Goal: Task Accomplishment & Management: Manage account settings

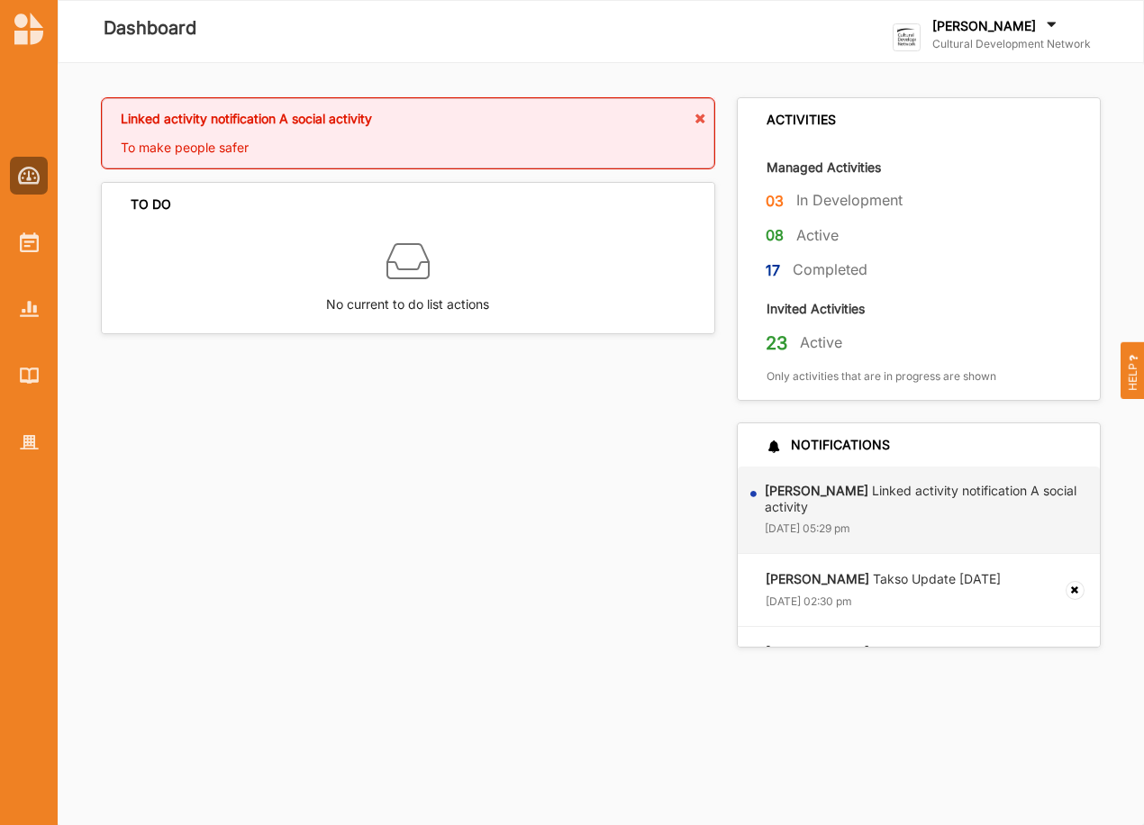
click at [995, 34] on div "[PERSON_NAME]" at bounding box center [1011, 27] width 159 height 20
click at [955, 178] on div "Go To Admin" at bounding box center [983, 186] width 150 height 16
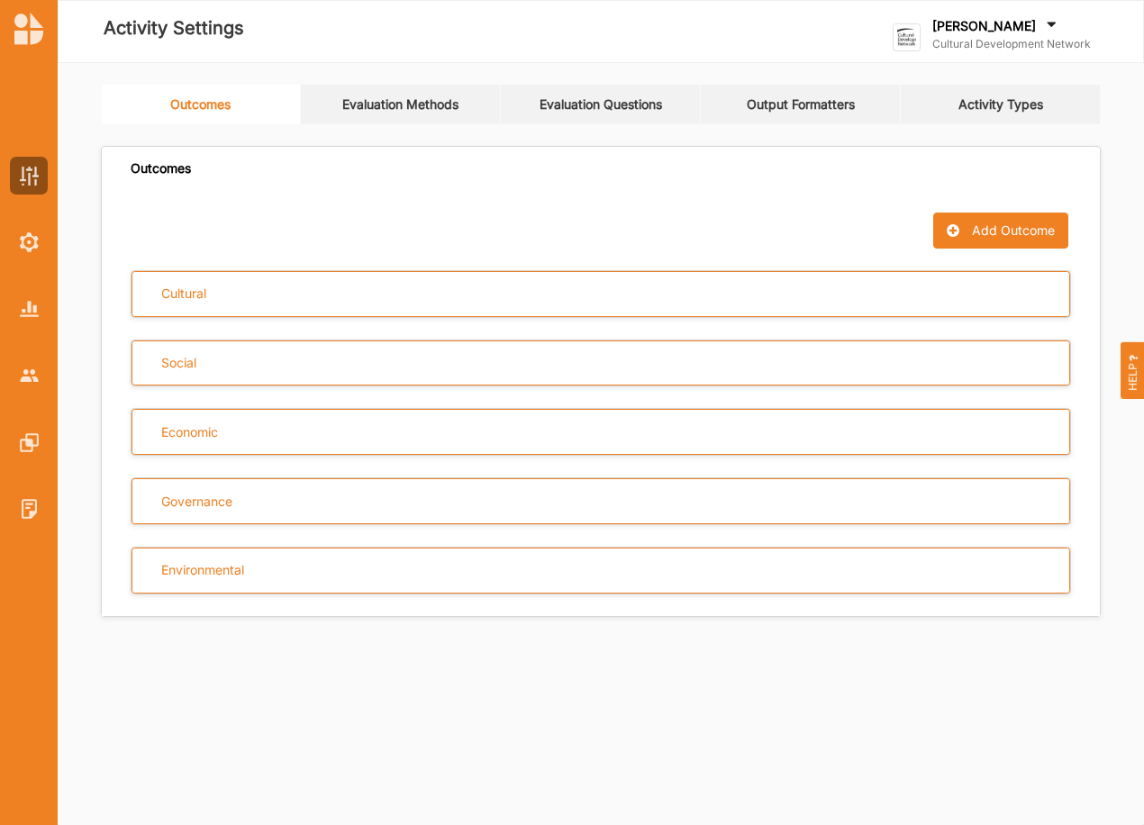
click at [795, 102] on link "Output Formatters" at bounding box center [801, 105] width 200 height 40
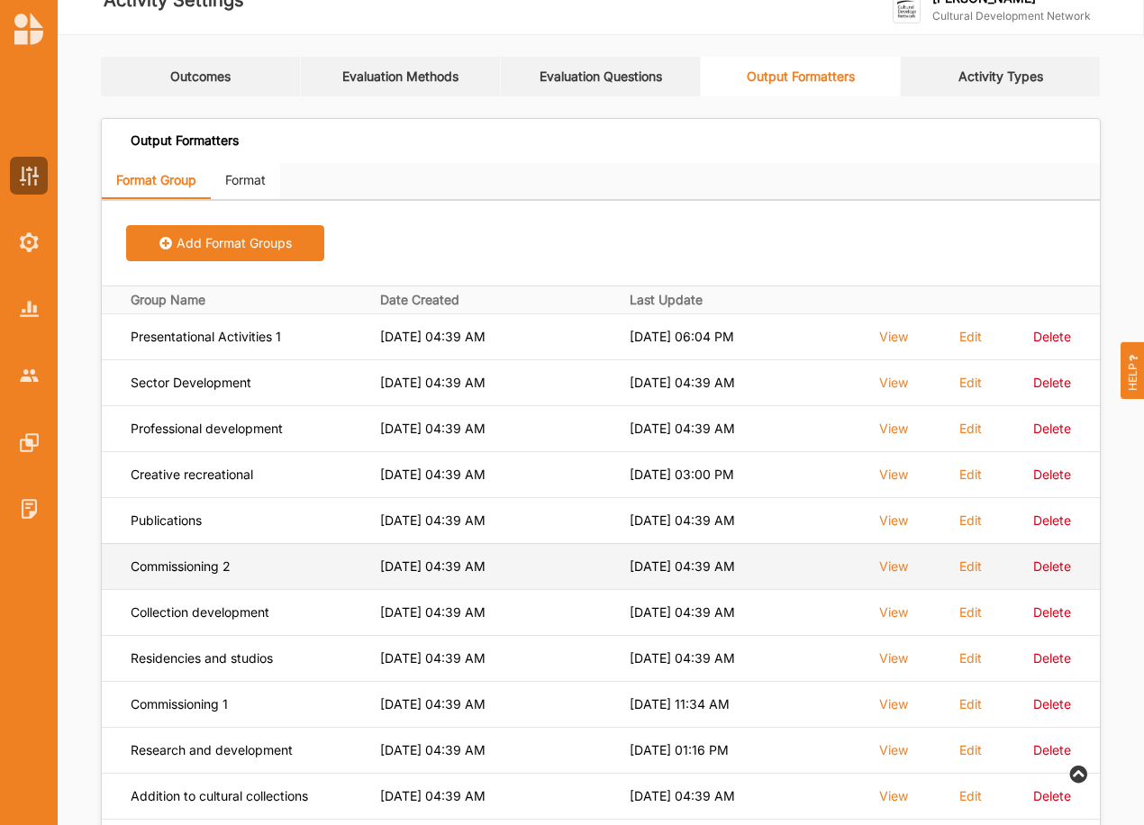
scroll to position [120, 0]
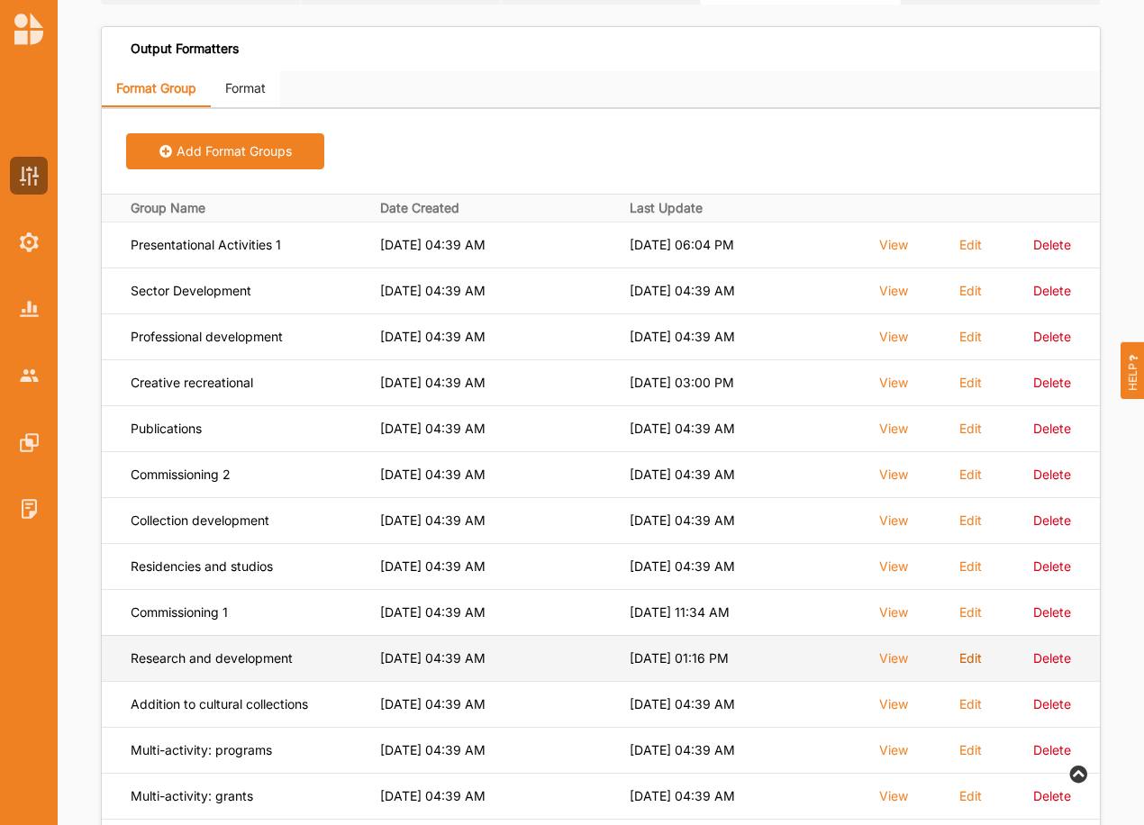
click at [968, 654] on label "Edit" at bounding box center [970, 658] width 23 height 16
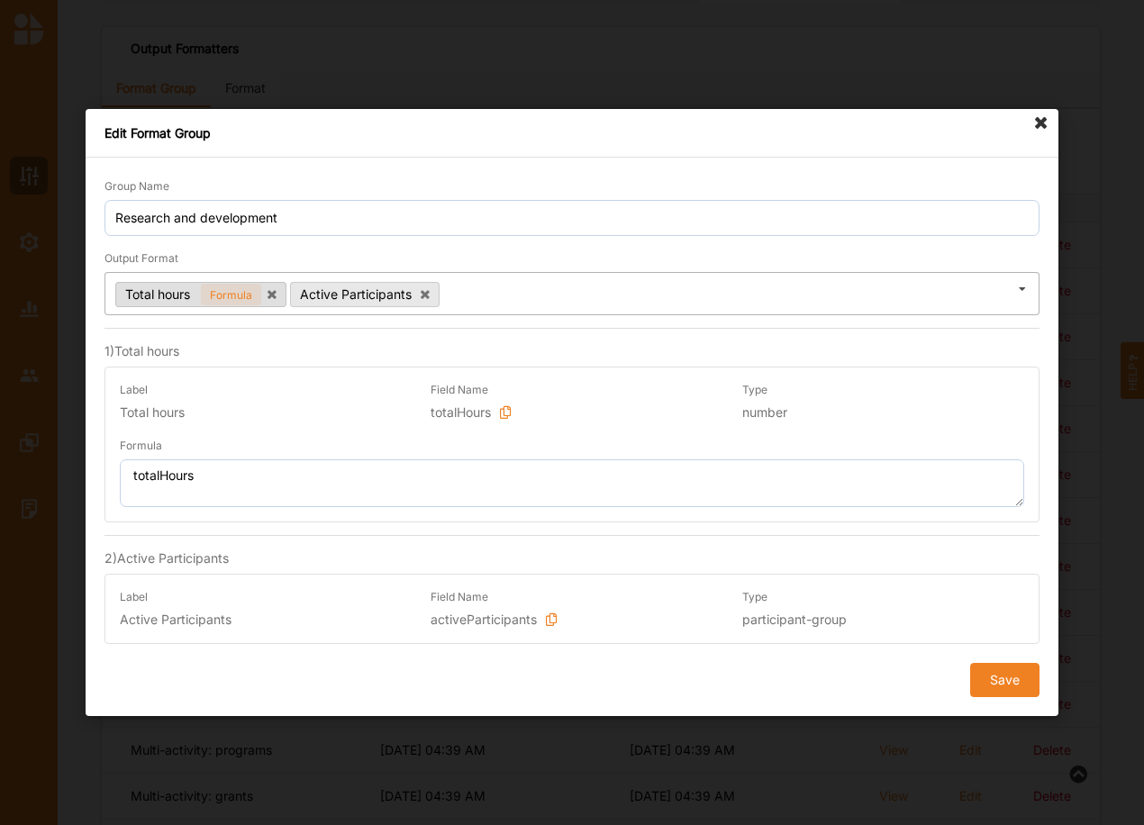
click at [228, 298] on span "Formula" at bounding box center [231, 295] width 60 height 23
click at [1040, 120] on icon at bounding box center [1041, 123] width 29 height 29
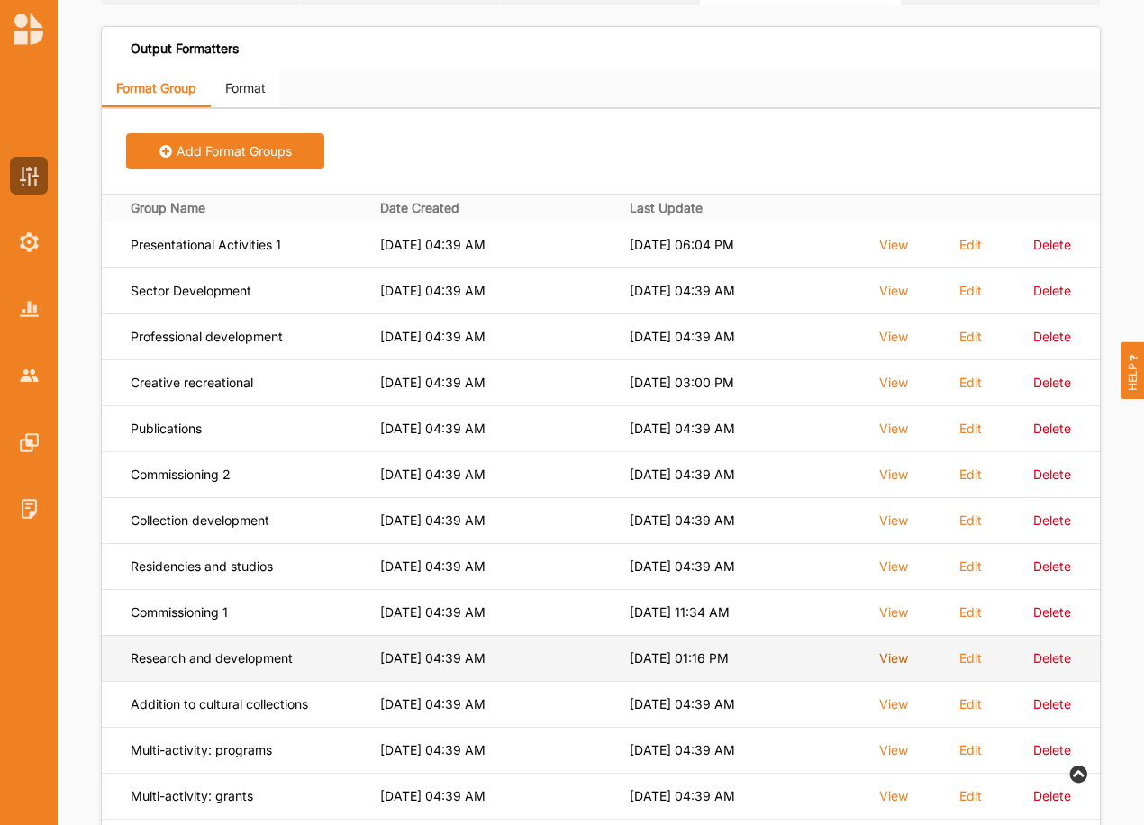
click at [890, 659] on label "View" at bounding box center [893, 658] width 29 height 16
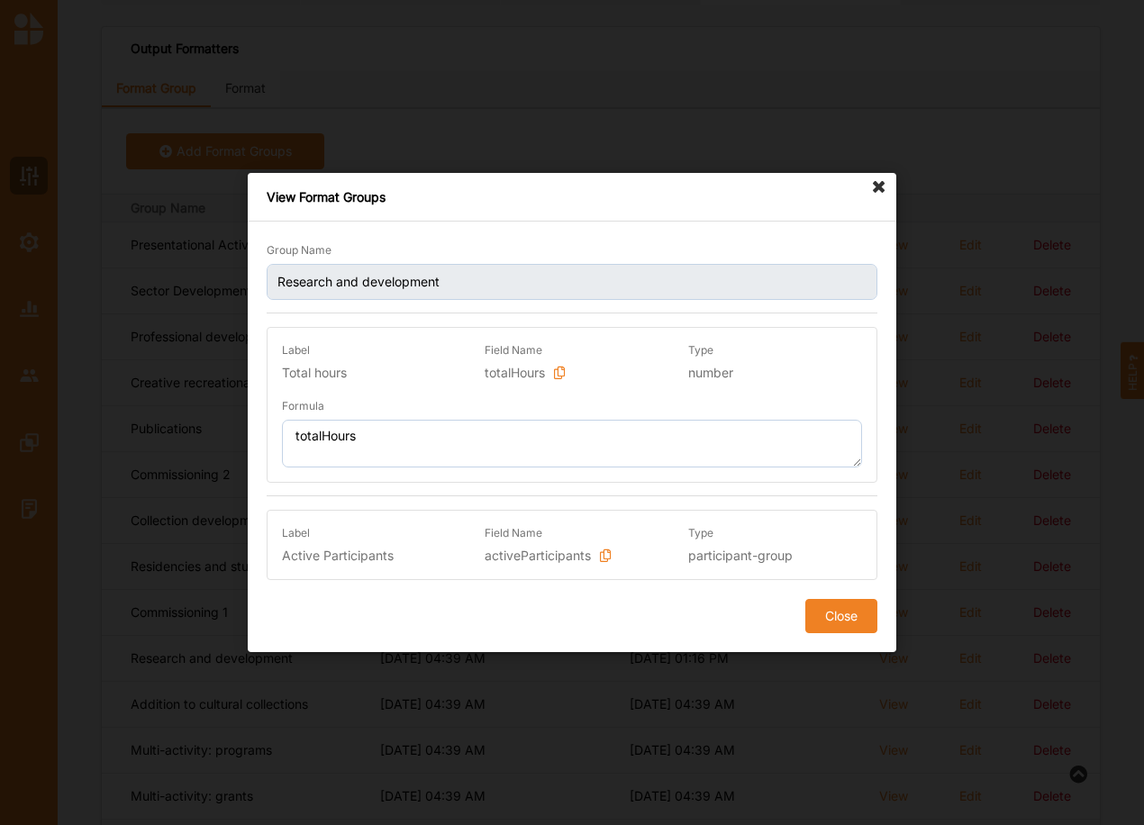
click at [844, 619] on button "Close" at bounding box center [841, 616] width 72 height 34
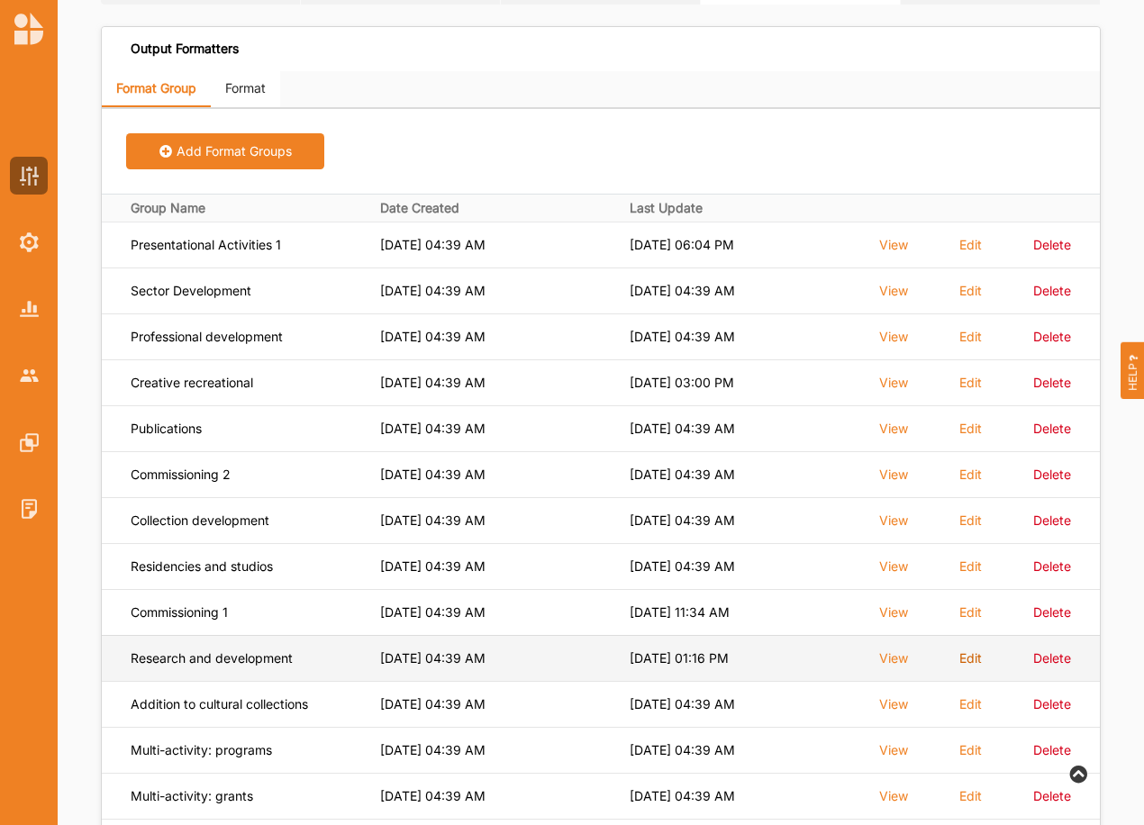
click at [965, 657] on label "Edit" at bounding box center [970, 658] width 23 height 16
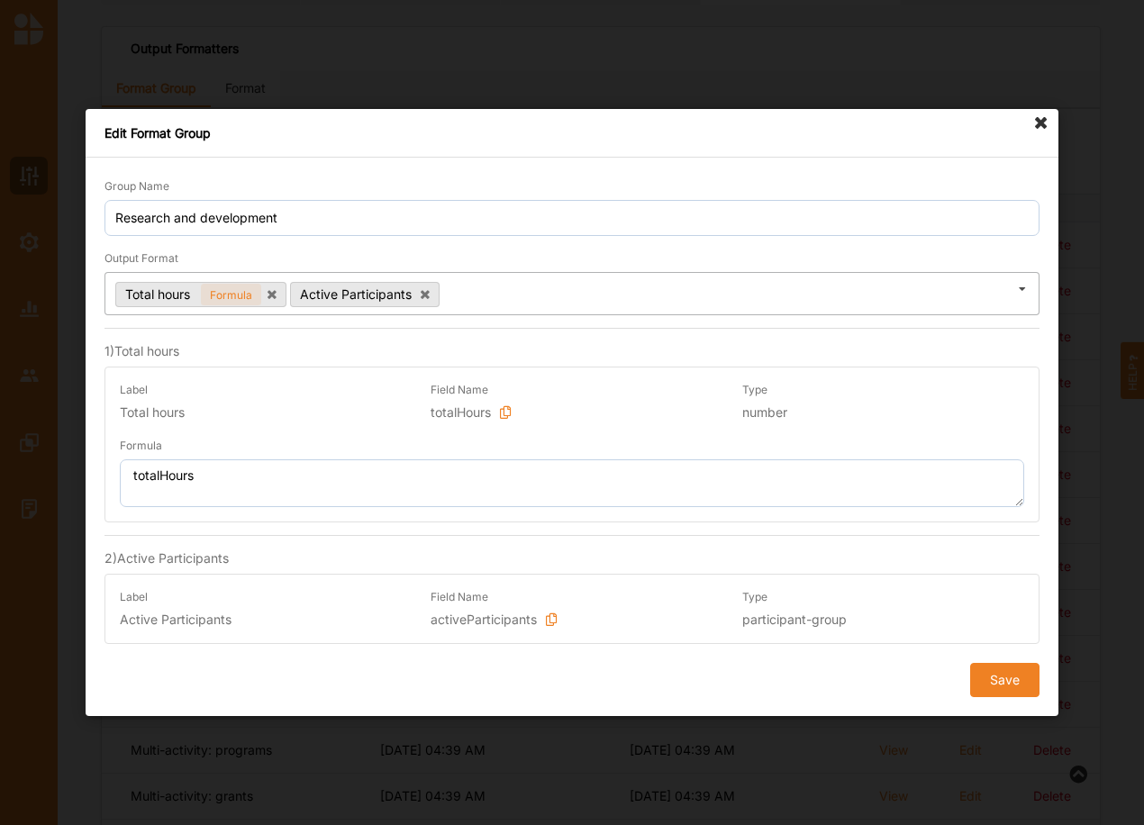
click at [1021, 288] on icon at bounding box center [1022, 289] width 27 height 33
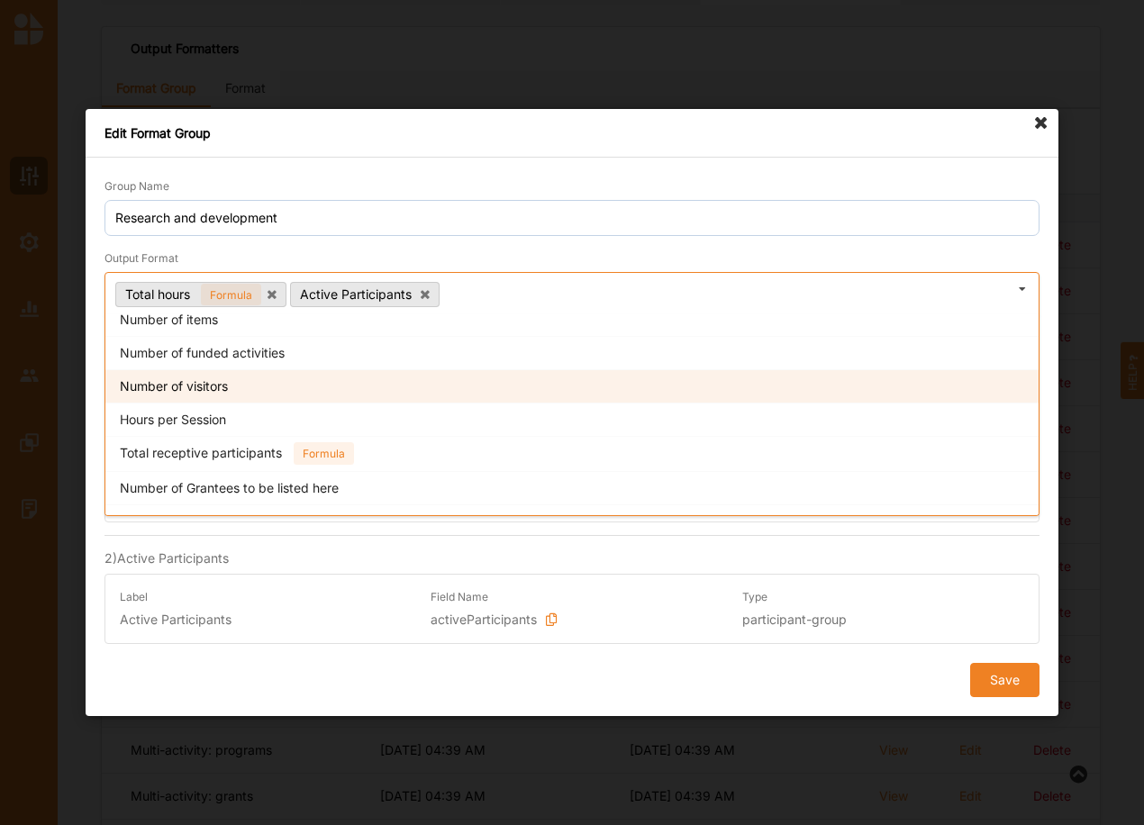
scroll to position [421, 0]
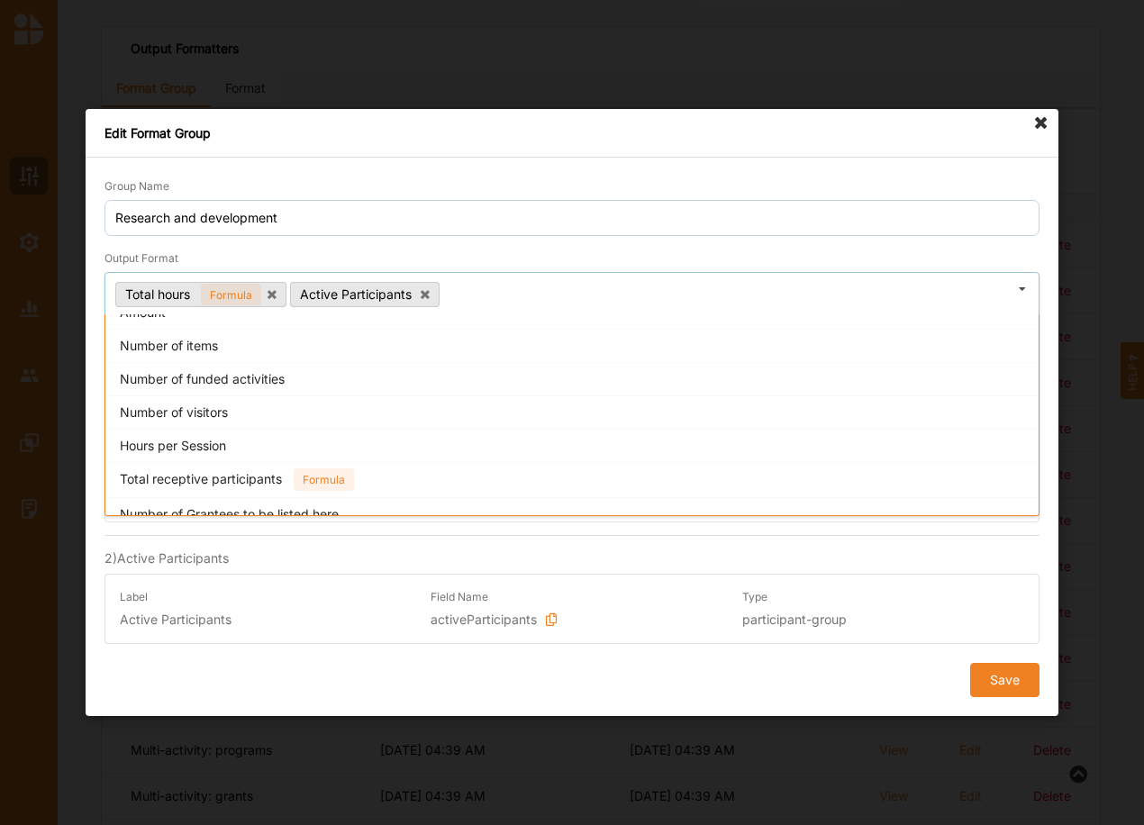
click at [202, 436] on div "Hours per Session" at bounding box center [571, 445] width 933 height 33
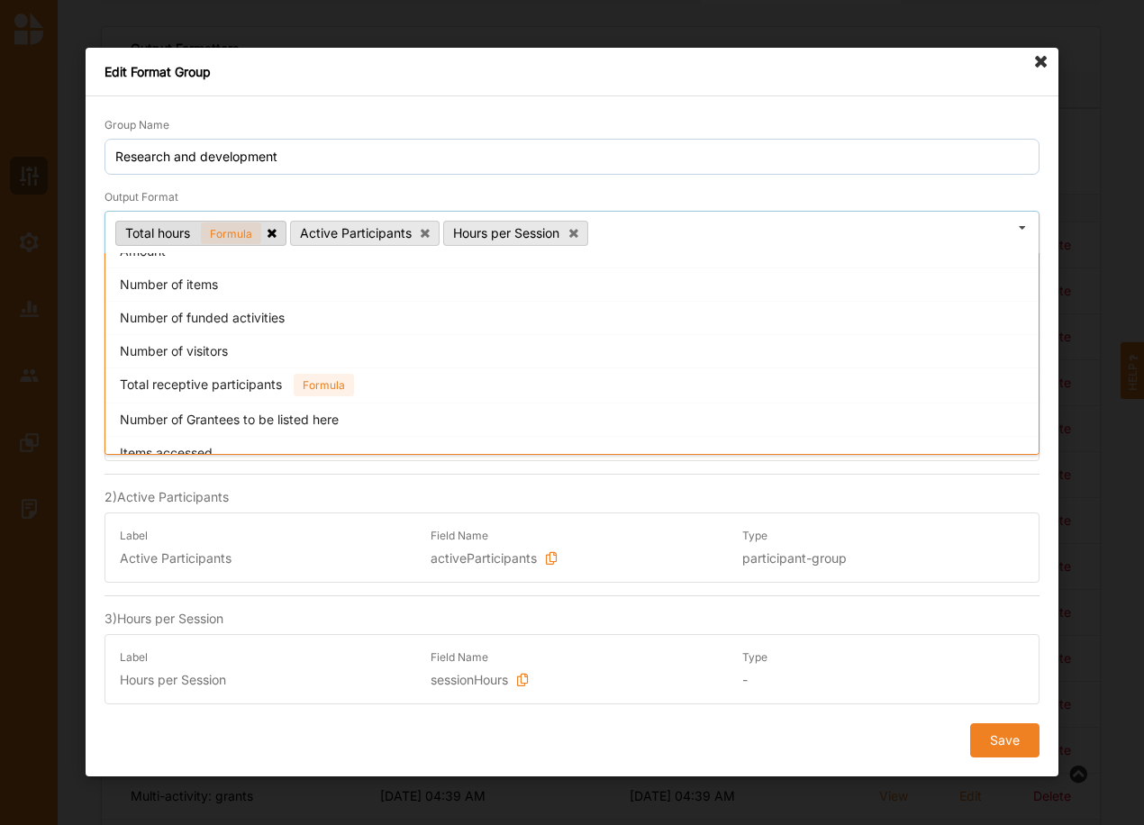
click at [273, 233] on icon at bounding box center [271, 232] width 9 height 12
click at [646, 237] on div "Total hours Formula Active Participants Hours per Session Select Output Format …" at bounding box center [571, 232] width 935 height 43
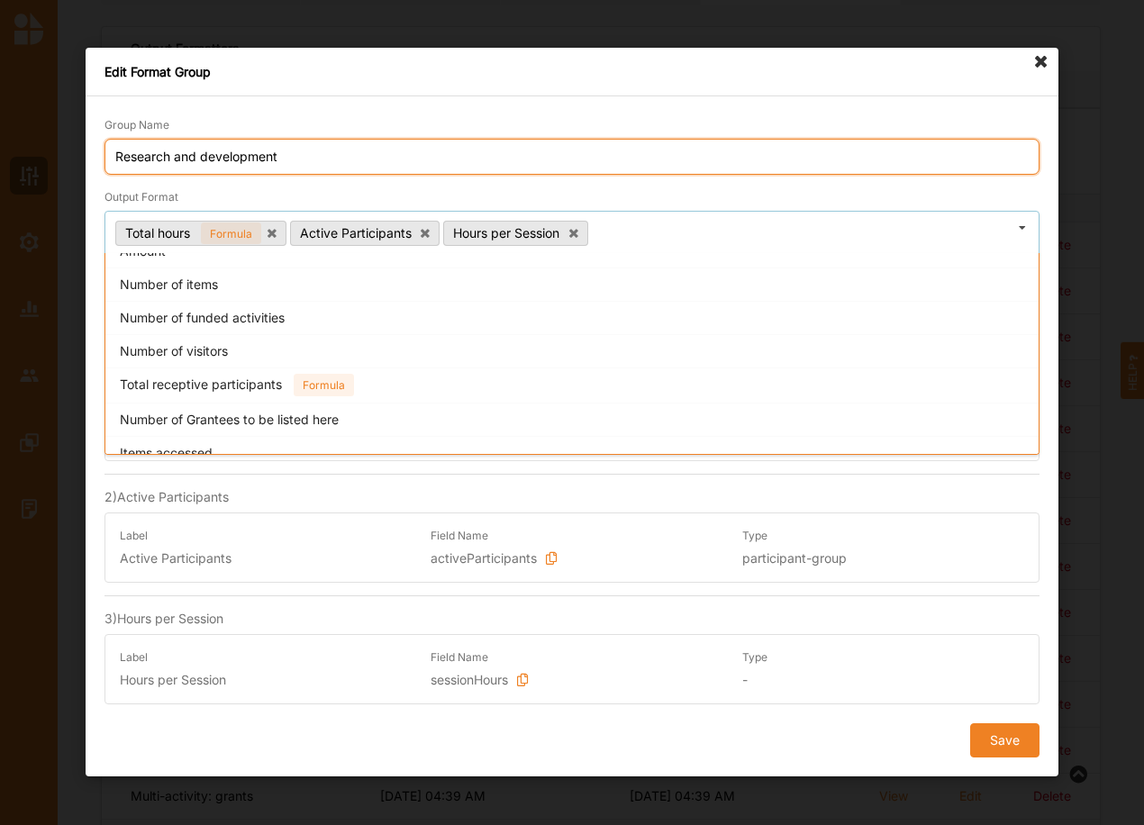
click at [297, 149] on input "Research and development" at bounding box center [571, 157] width 935 height 36
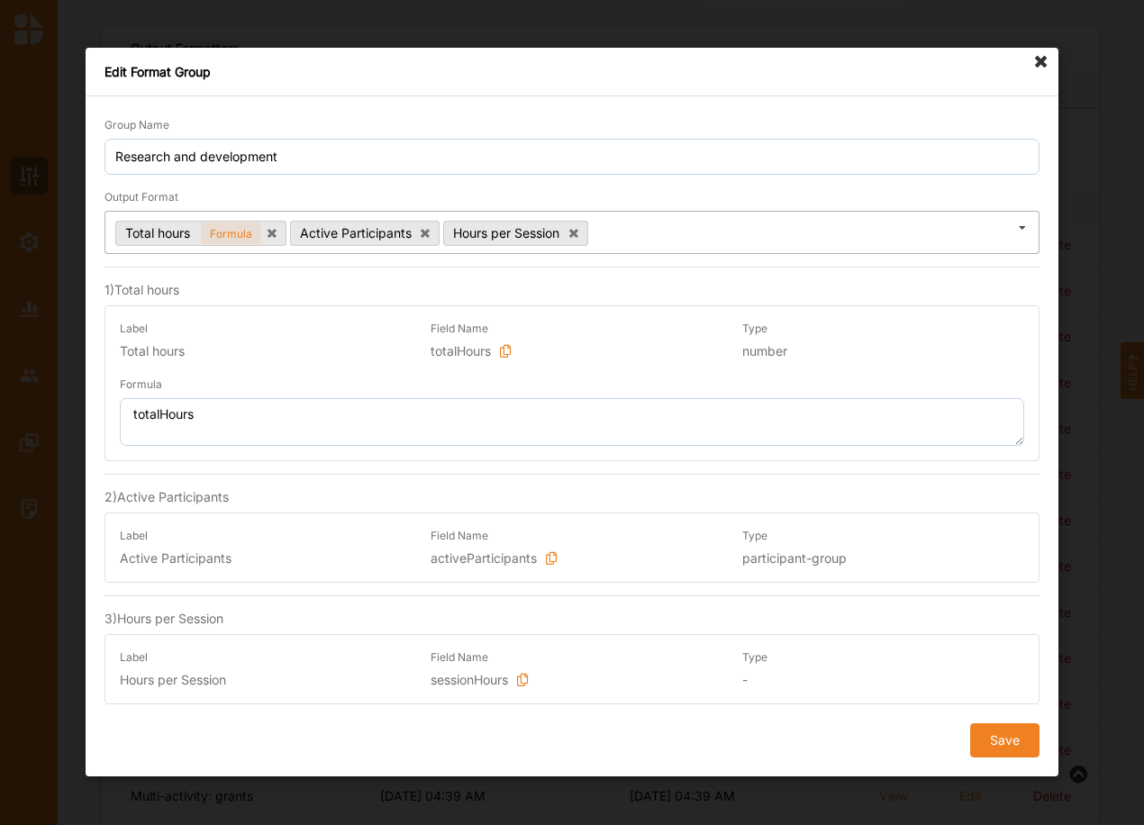
drag, startPoint x: 498, startPoint y: 230, endPoint x: 111, endPoint y: 234, distance: 387.3
click at [111, 234] on div "Total hours Formula Active Participants Hours per Session Select Output Format …" at bounding box center [571, 232] width 935 height 43
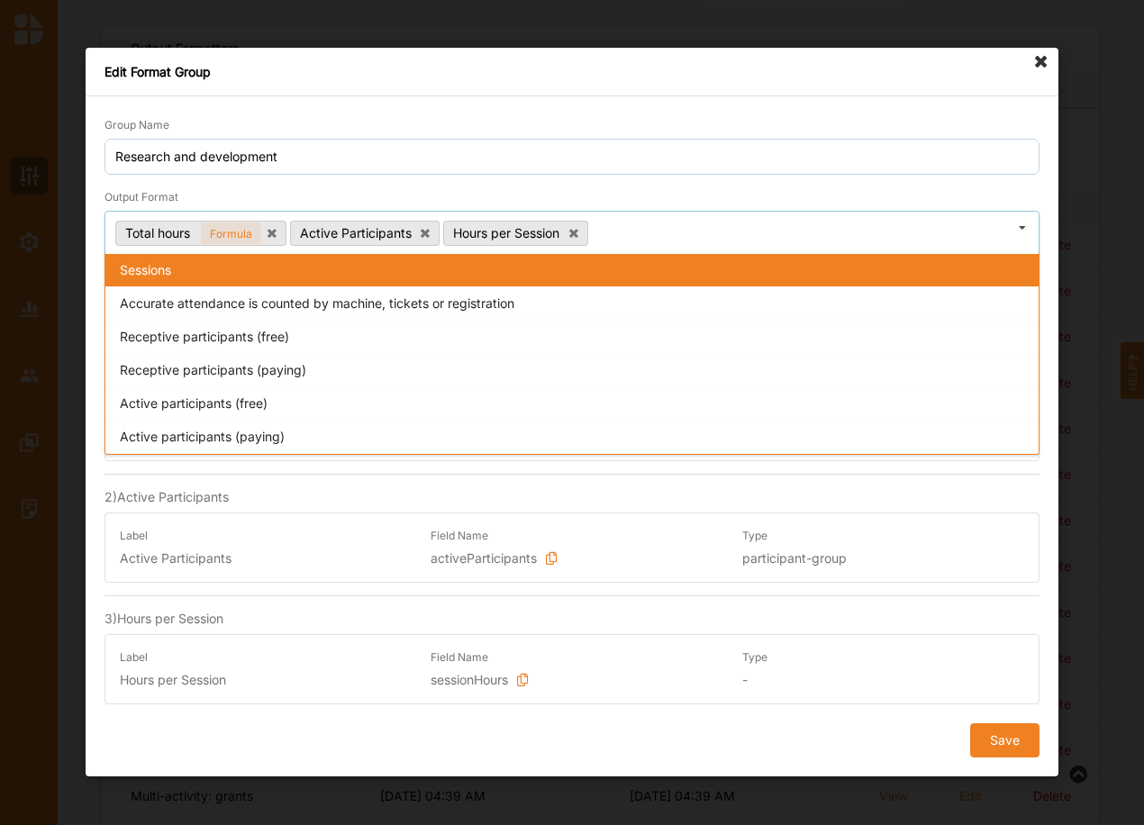
drag, startPoint x: 177, startPoint y: 233, endPoint x: 624, endPoint y: 238, distance: 446.7
click at [638, 239] on div "Total hours Formula Active Participants Hours per Session Select Output Format …" at bounding box center [571, 232] width 935 height 43
drag, startPoint x: 145, startPoint y: 228, endPoint x: 228, endPoint y: 242, distance: 84.1
click at [228, 240] on span "Total hours Formula" at bounding box center [193, 232] width 137 height 15
click at [270, 229] on icon at bounding box center [271, 232] width 9 height 12
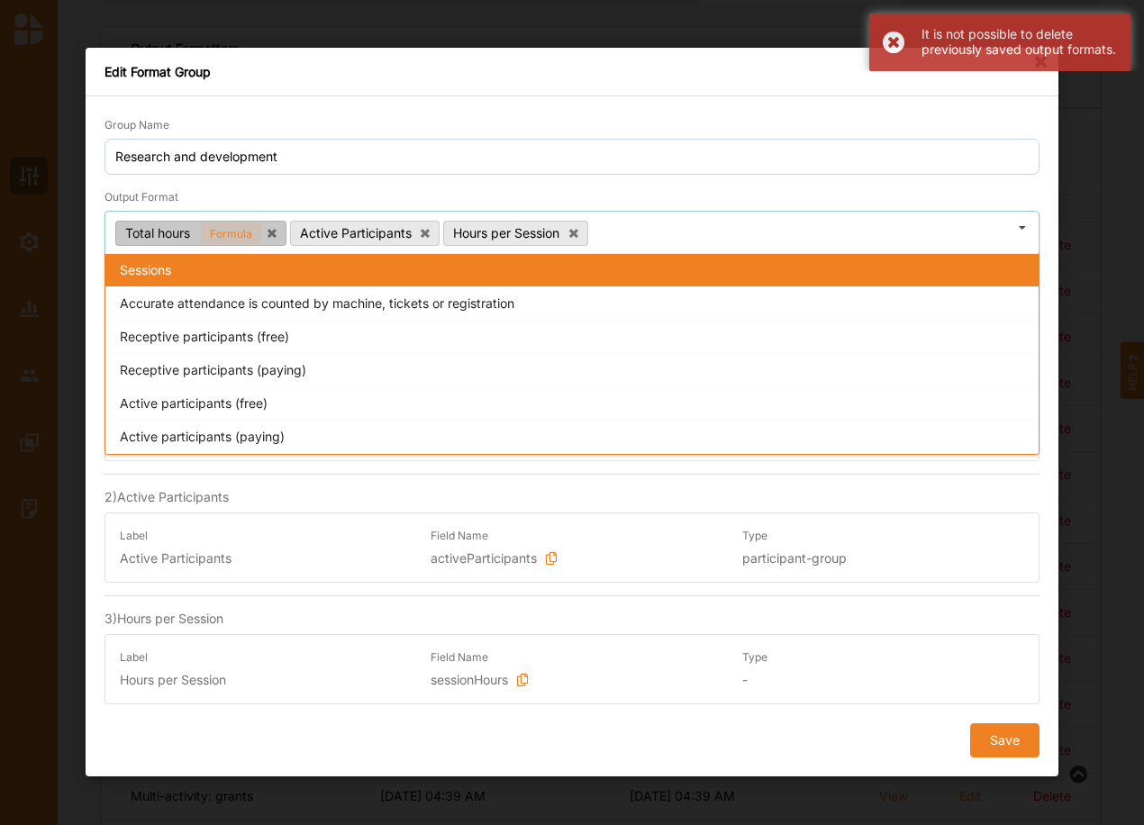
click at [171, 230] on span "Total hours Formula" at bounding box center [193, 232] width 137 height 15
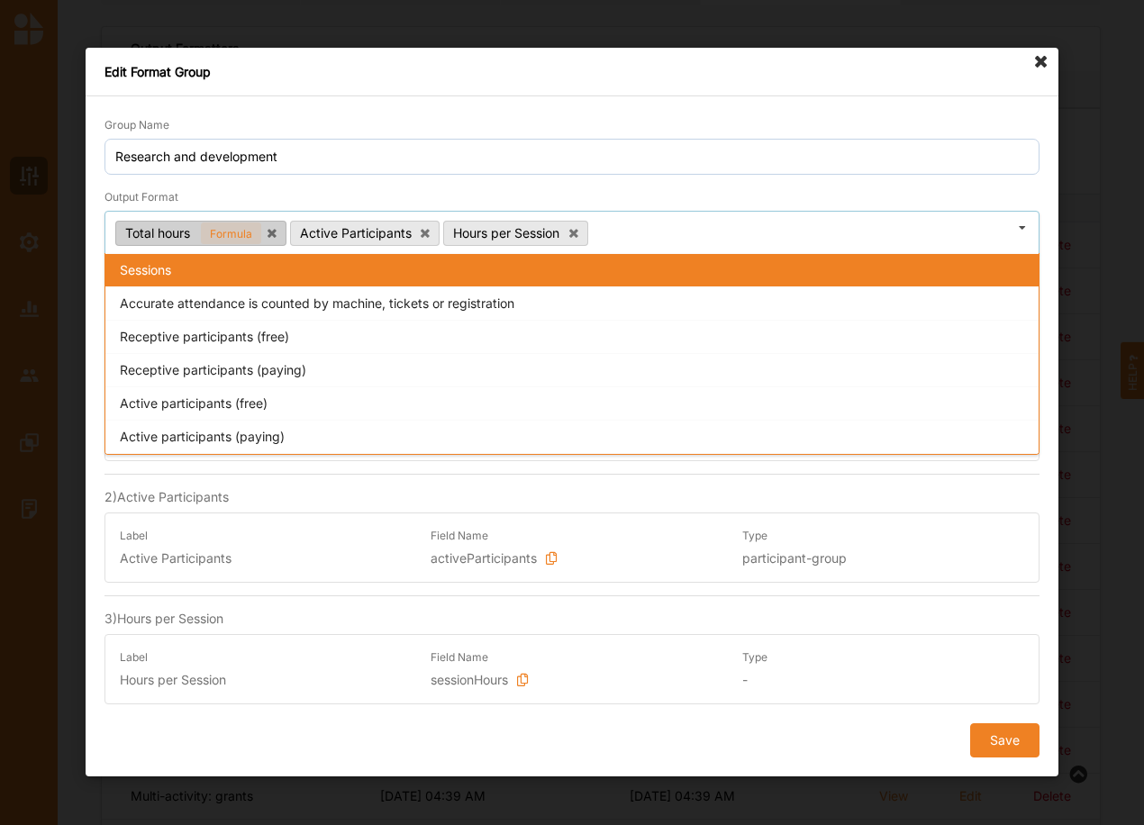
click at [666, 227] on div "Total hours Formula Active Participants Hours per Session Select Output Format …" at bounding box center [571, 232] width 935 height 43
click at [460, 182] on form "Group Name Research and development Output Format Total hours Formula Active Pa…" at bounding box center [571, 436] width 935 height 642
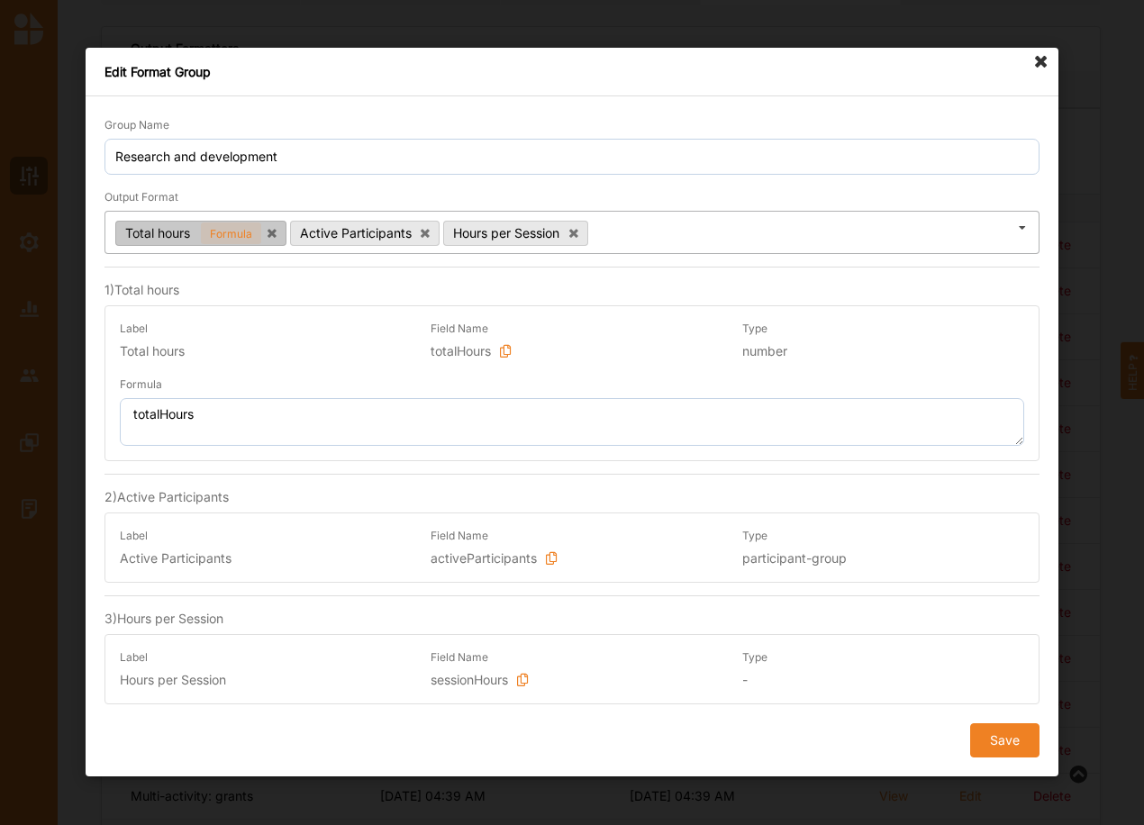
click at [226, 236] on span "Formula" at bounding box center [231, 233] width 60 height 23
click at [233, 224] on span "Formula" at bounding box center [231, 233] width 60 height 23
click at [232, 240] on span "Formula" at bounding box center [231, 233] width 60 height 23
click at [1039, 58] on icon at bounding box center [1041, 62] width 29 height 29
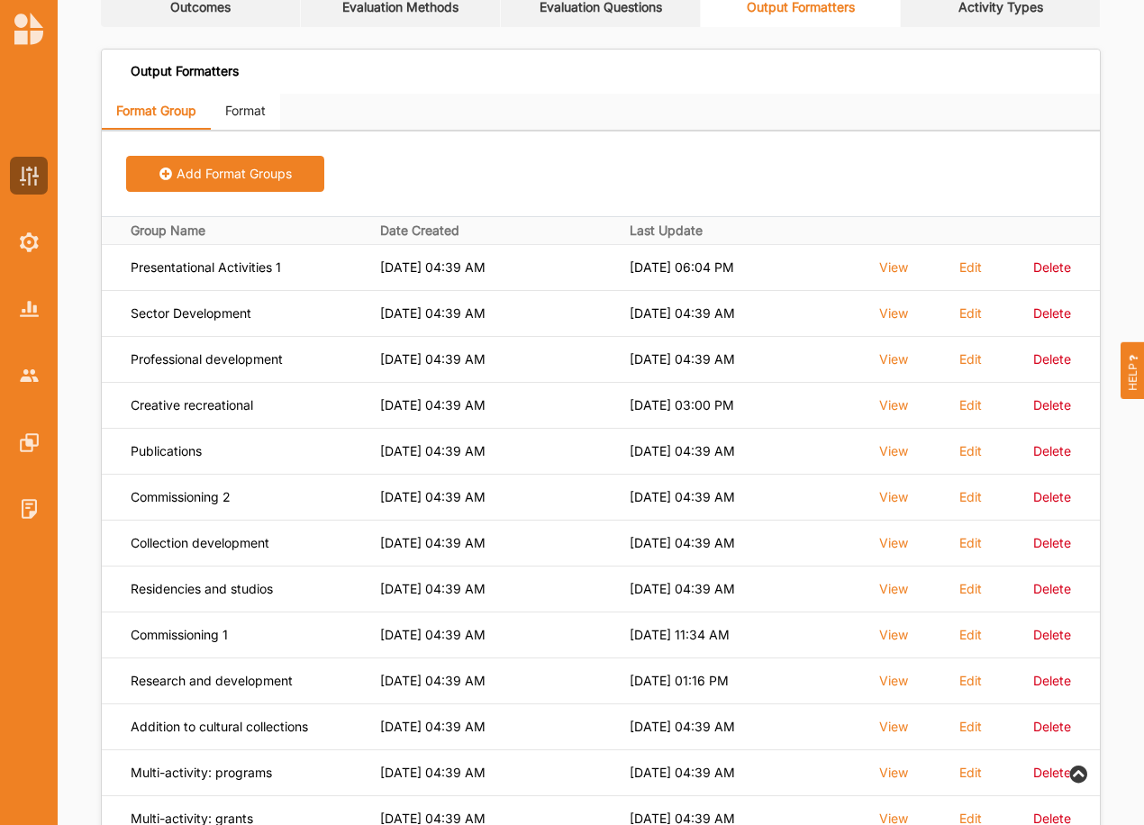
scroll to position [90, 0]
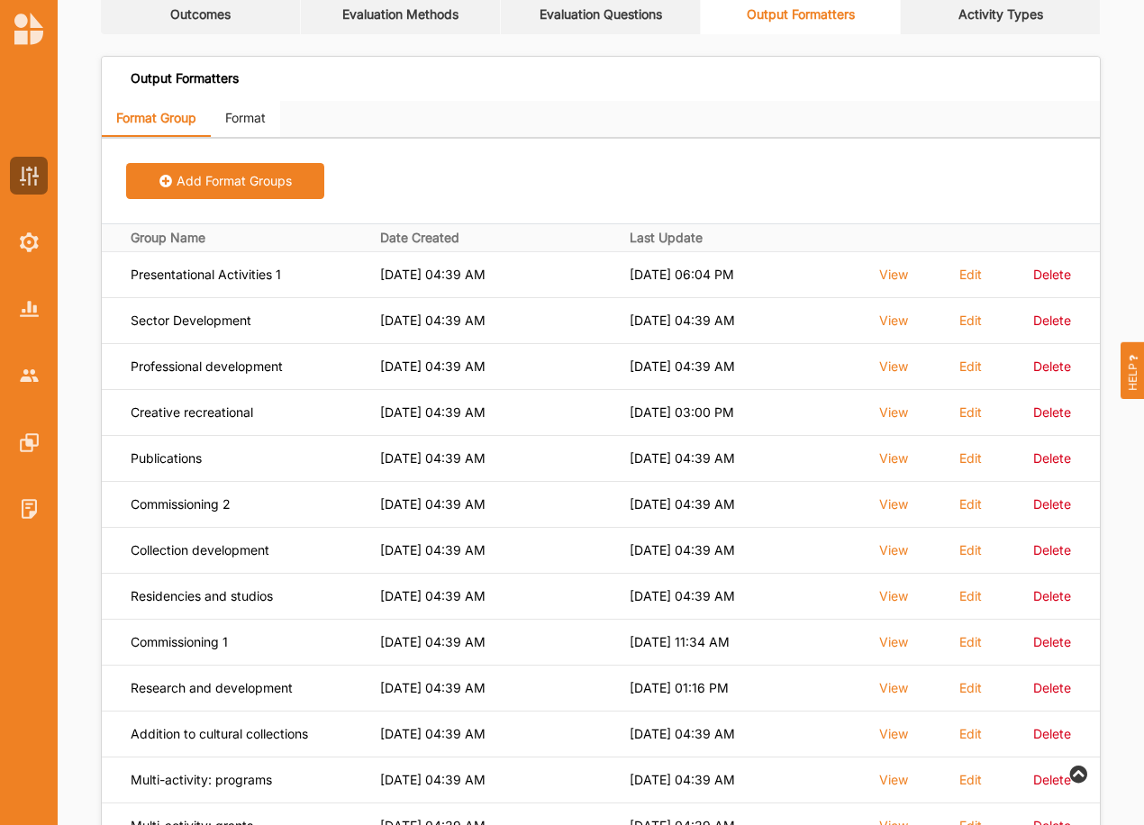
click at [246, 121] on link "Format" at bounding box center [245, 119] width 69 height 36
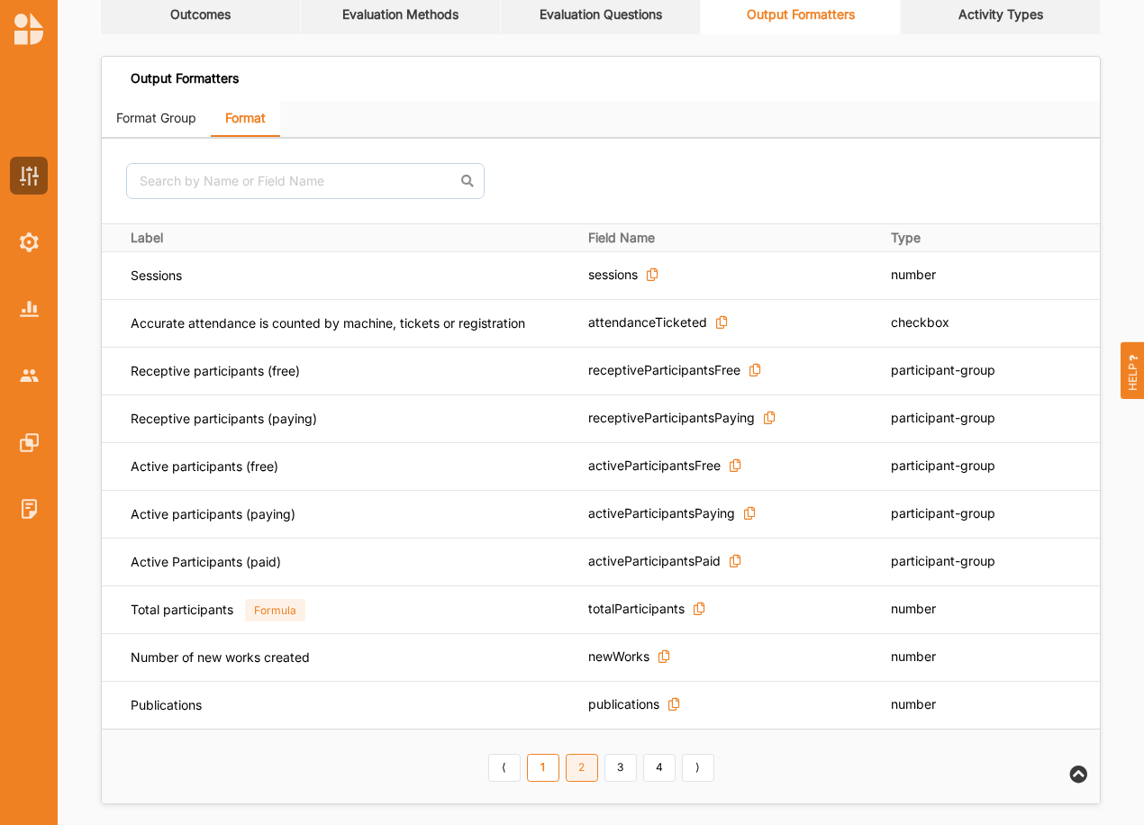
click at [577, 769] on link "2" at bounding box center [582, 768] width 32 height 29
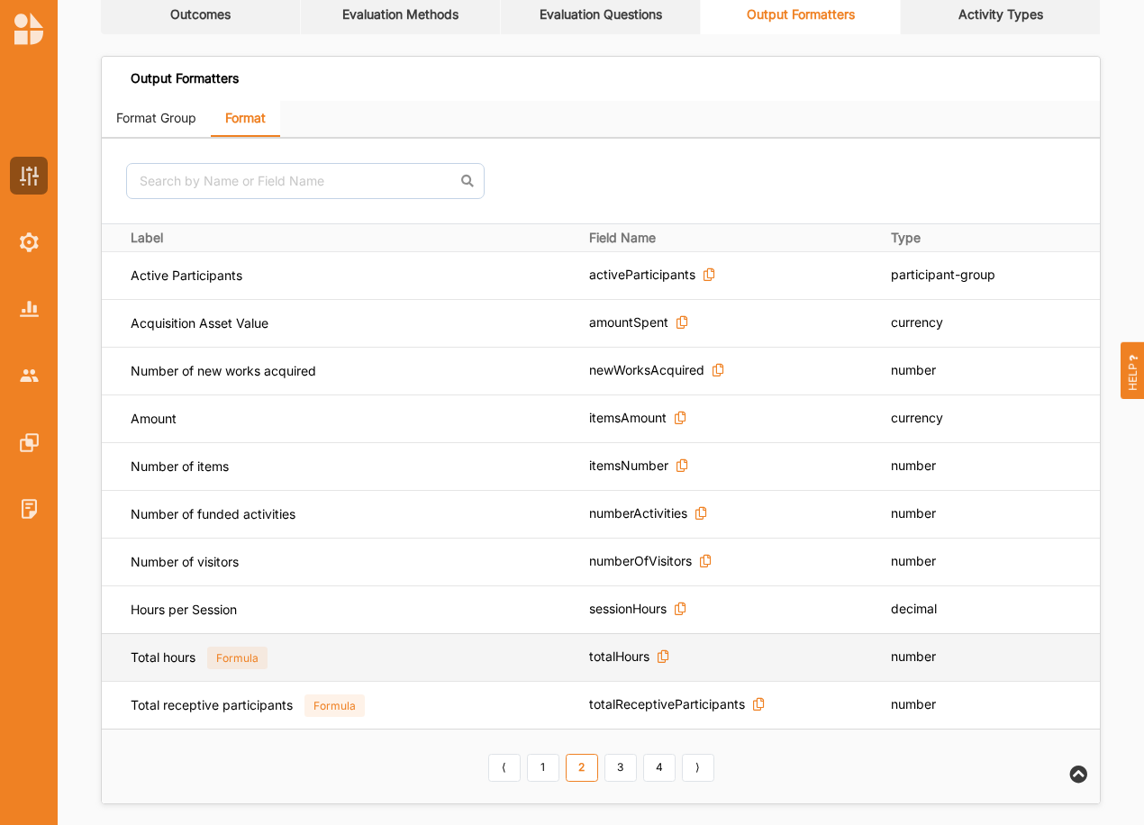
click at [173, 662] on p "Total hours Formula" at bounding box center [331, 657] width 401 height 18
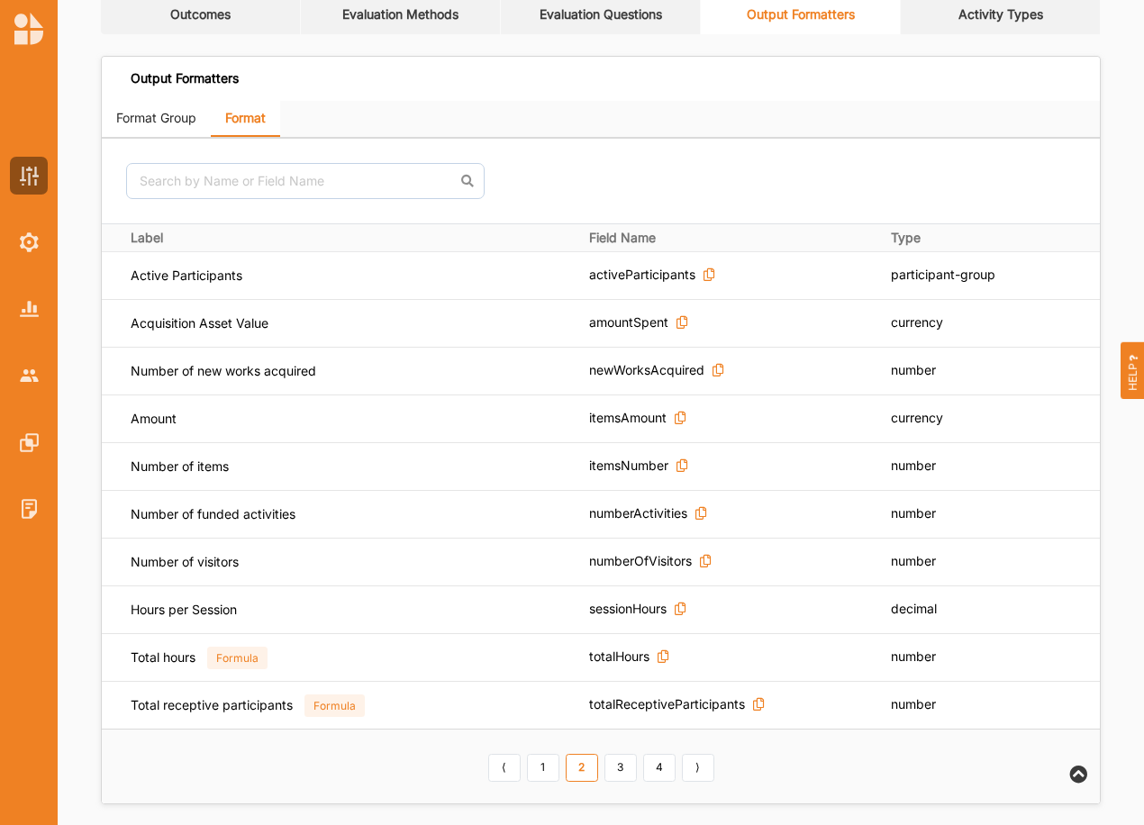
scroll to position [105, 0]
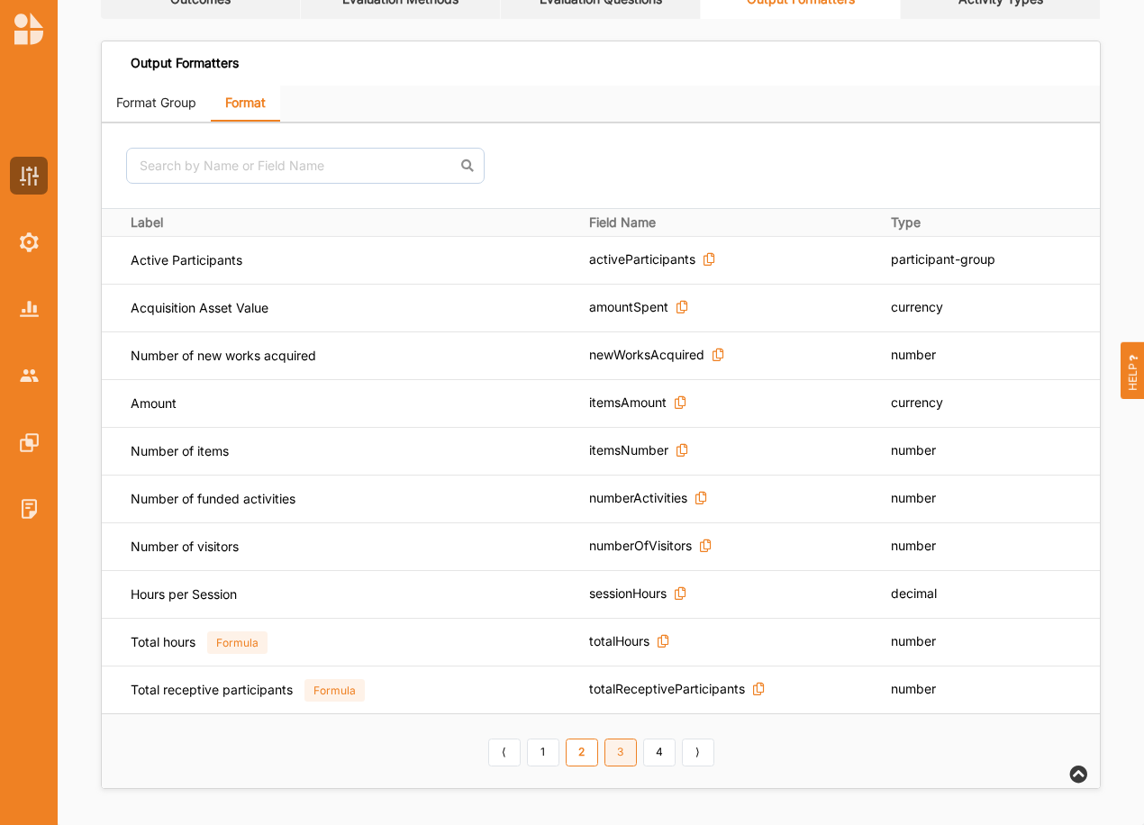
click at [625, 748] on link "3" at bounding box center [620, 753] width 32 height 29
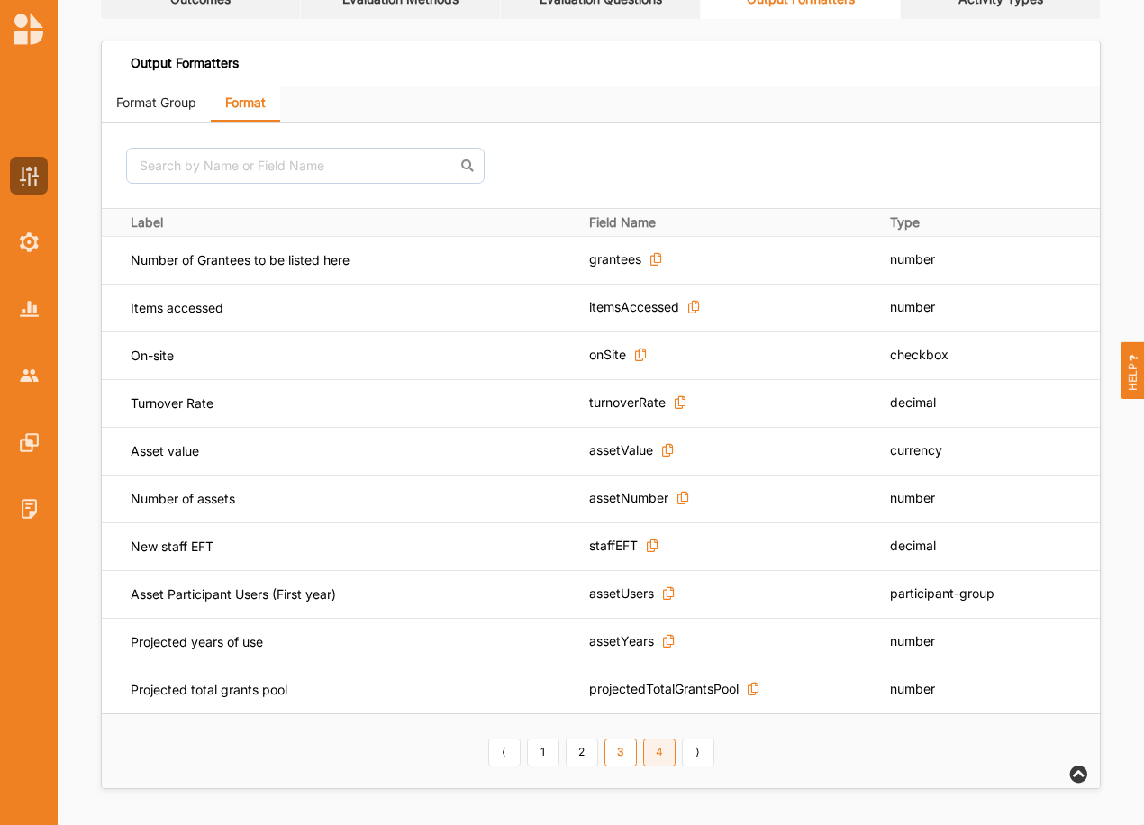
click at [654, 756] on link "4" at bounding box center [659, 753] width 32 height 29
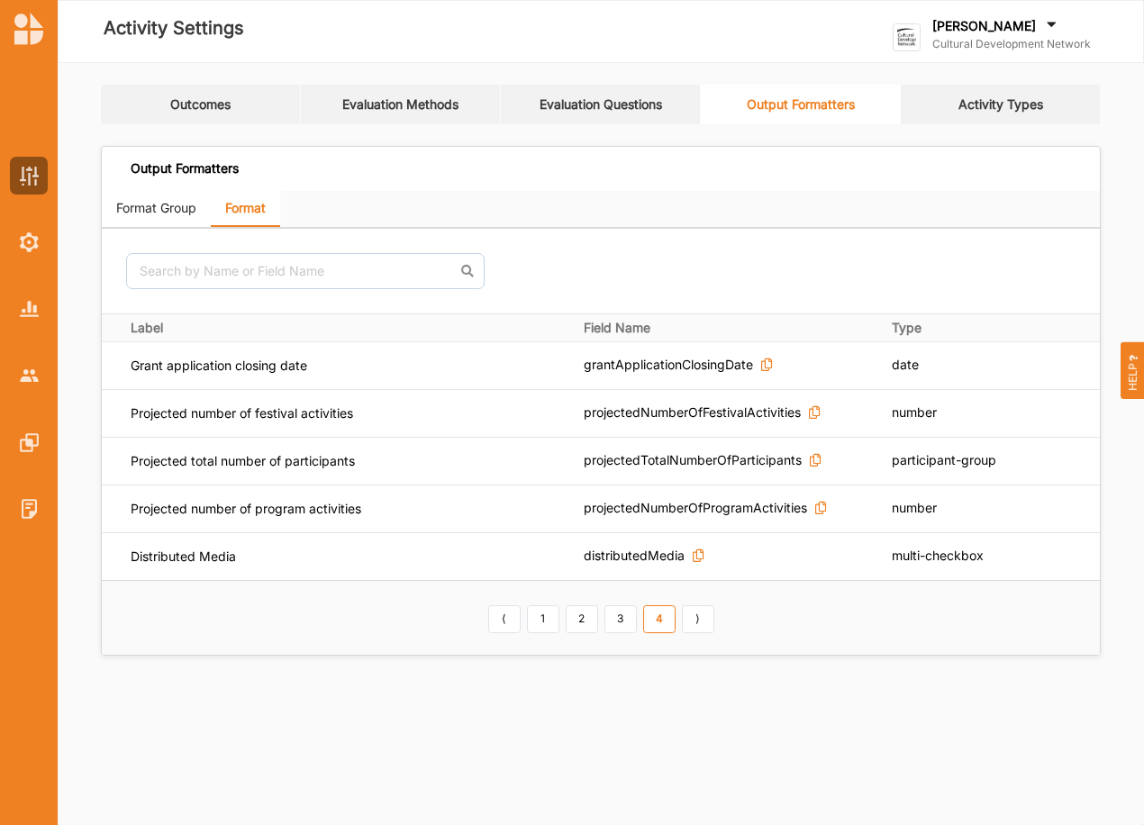
scroll to position [0, 0]
click at [548, 617] on link "1" at bounding box center [543, 619] width 32 height 29
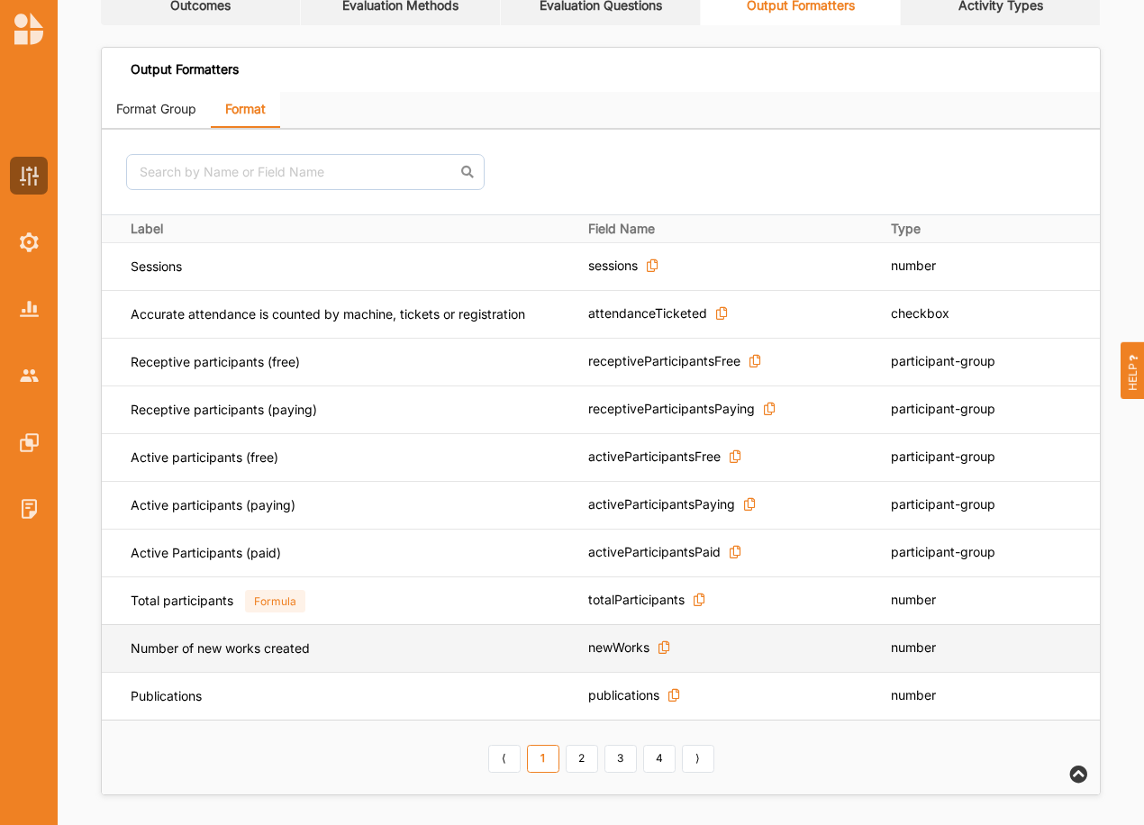
scroll to position [105, 0]
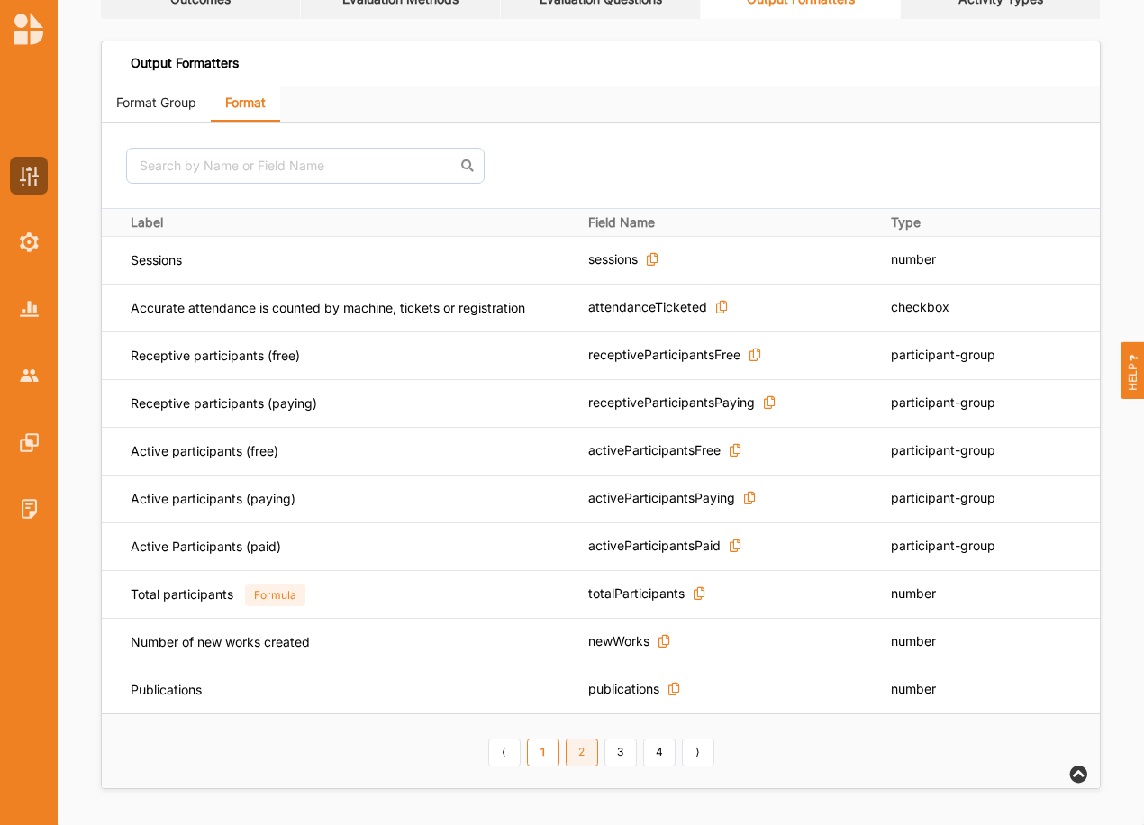
click at [575, 751] on link "2" at bounding box center [582, 753] width 32 height 29
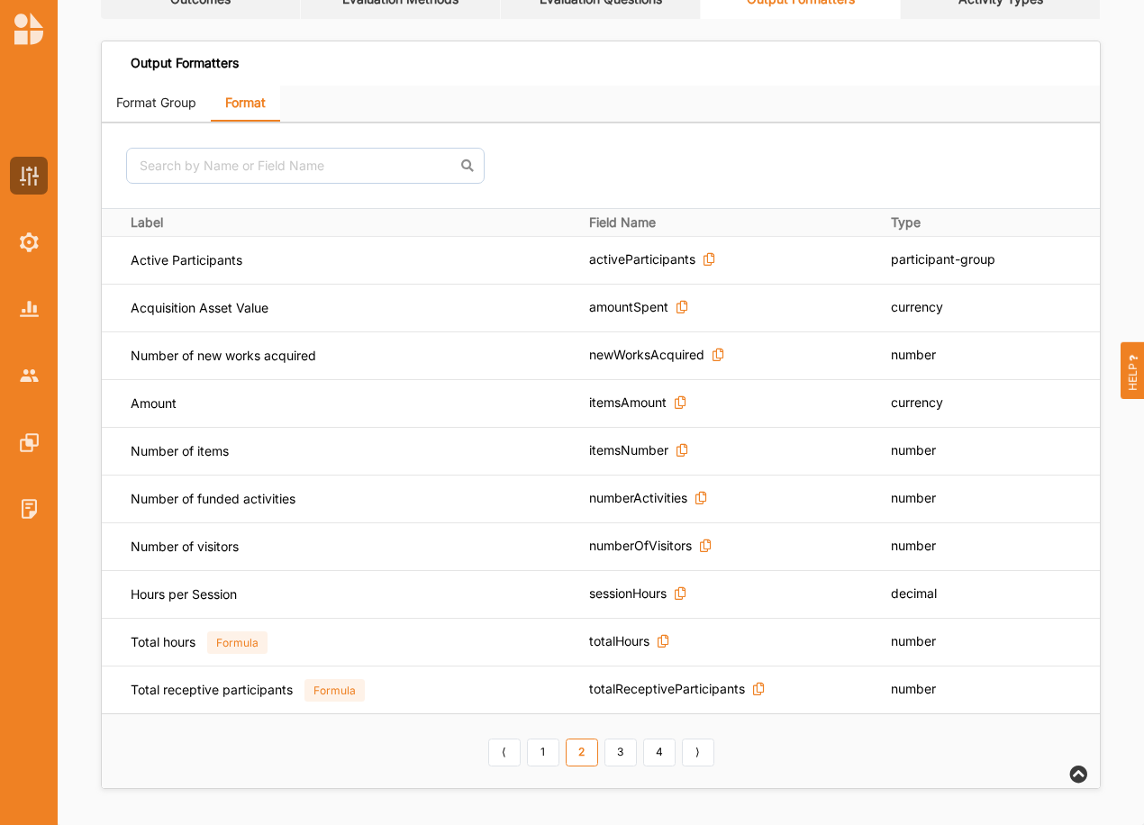
click at [147, 109] on link "Format Group" at bounding box center [156, 104] width 109 height 36
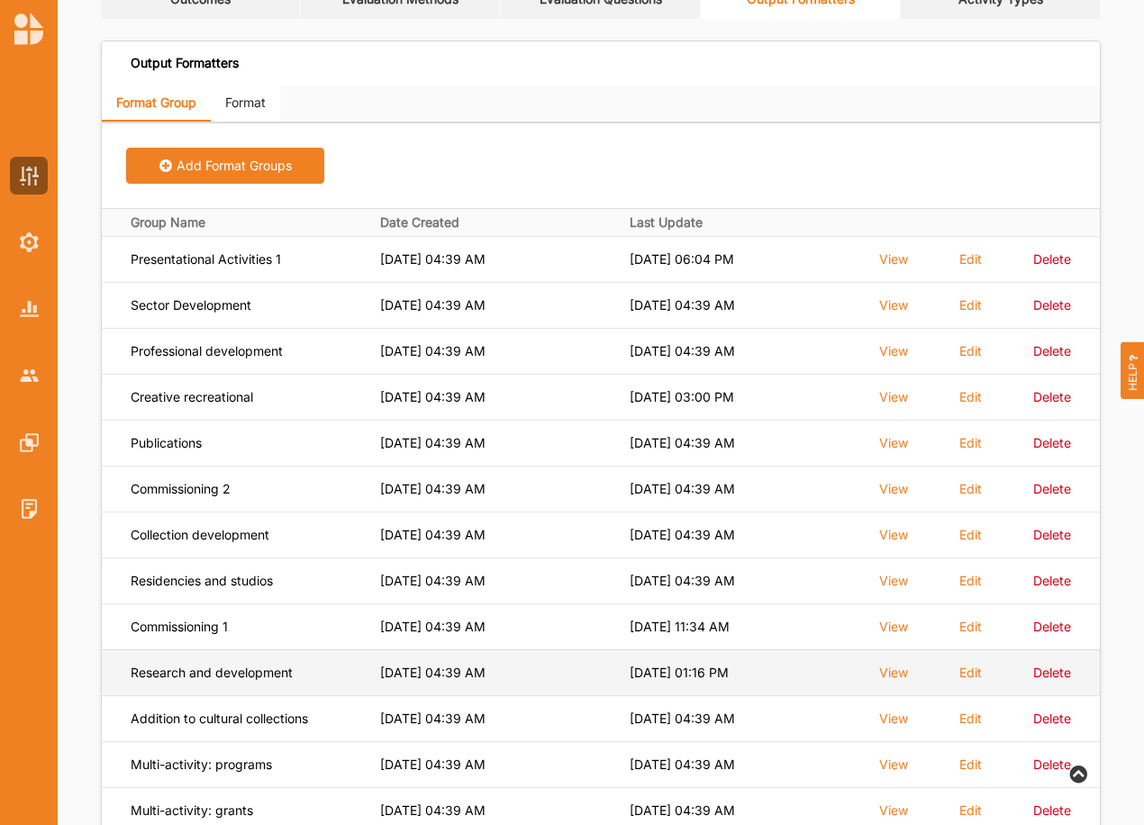
click at [223, 680] on td "Research and development" at bounding box center [226, 672] width 249 height 46
click at [971, 674] on label "Edit" at bounding box center [970, 673] width 23 height 16
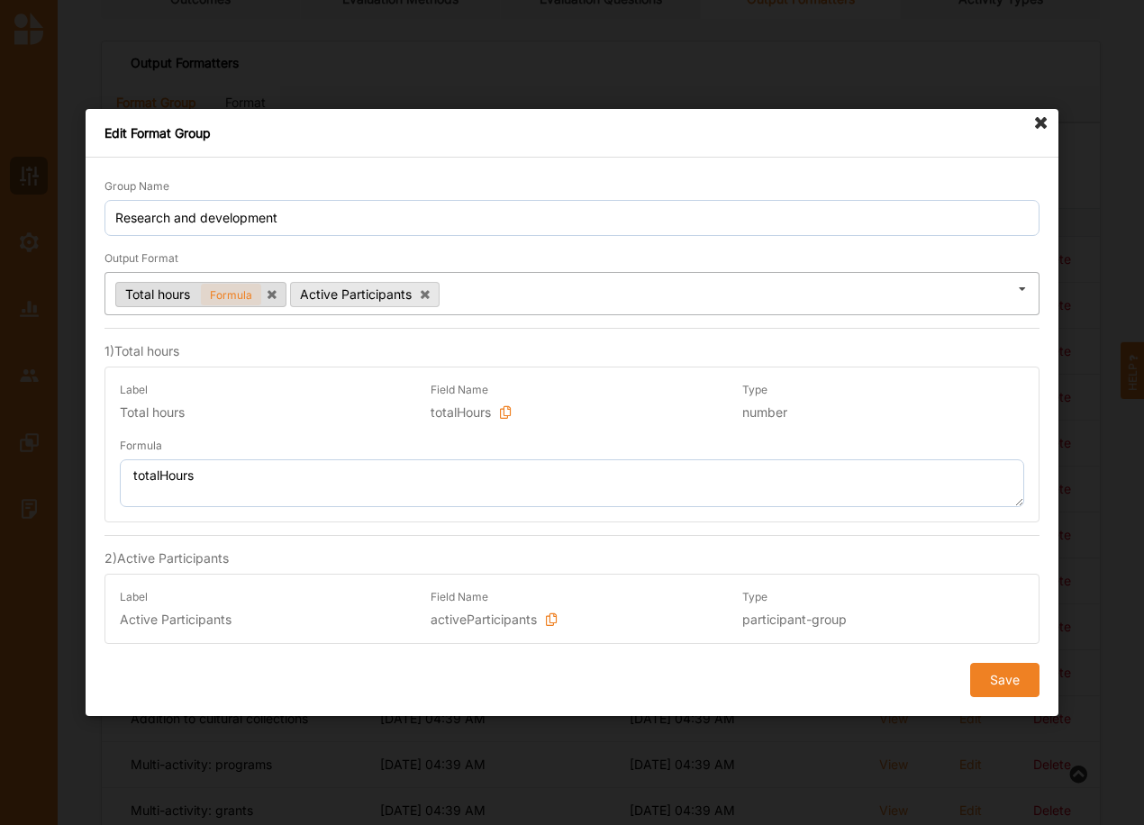
drag, startPoint x: 362, startPoint y: 289, endPoint x: 118, endPoint y: 293, distance: 244.1
click at [117, 294] on div "Total hours Formula Active Participants Select Output Format Sessions Accurate …" at bounding box center [571, 293] width 935 height 43
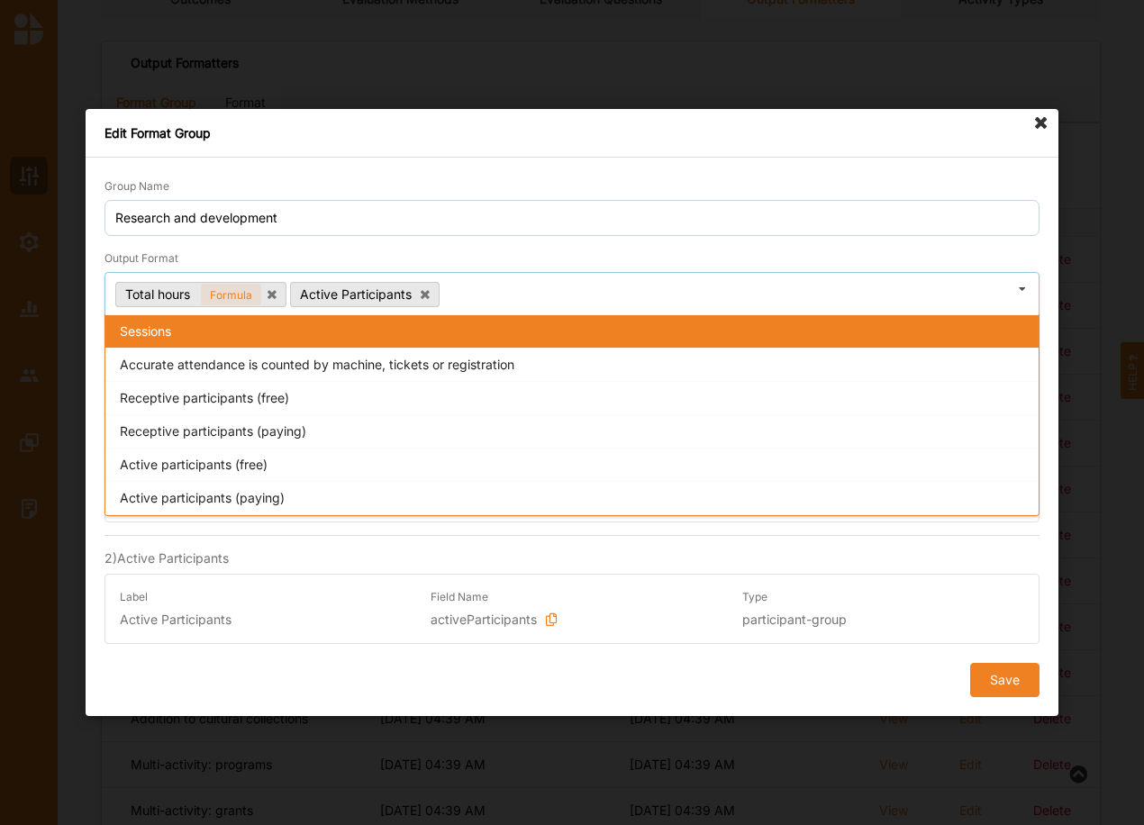
click at [482, 291] on div "Total hours Formula Active Participants Select Output Format Sessions Accurate …" at bounding box center [571, 293] width 935 height 43
click at [929, 621] on div "Type participant-group" at bounding box center [883, 609] width 311 height 68
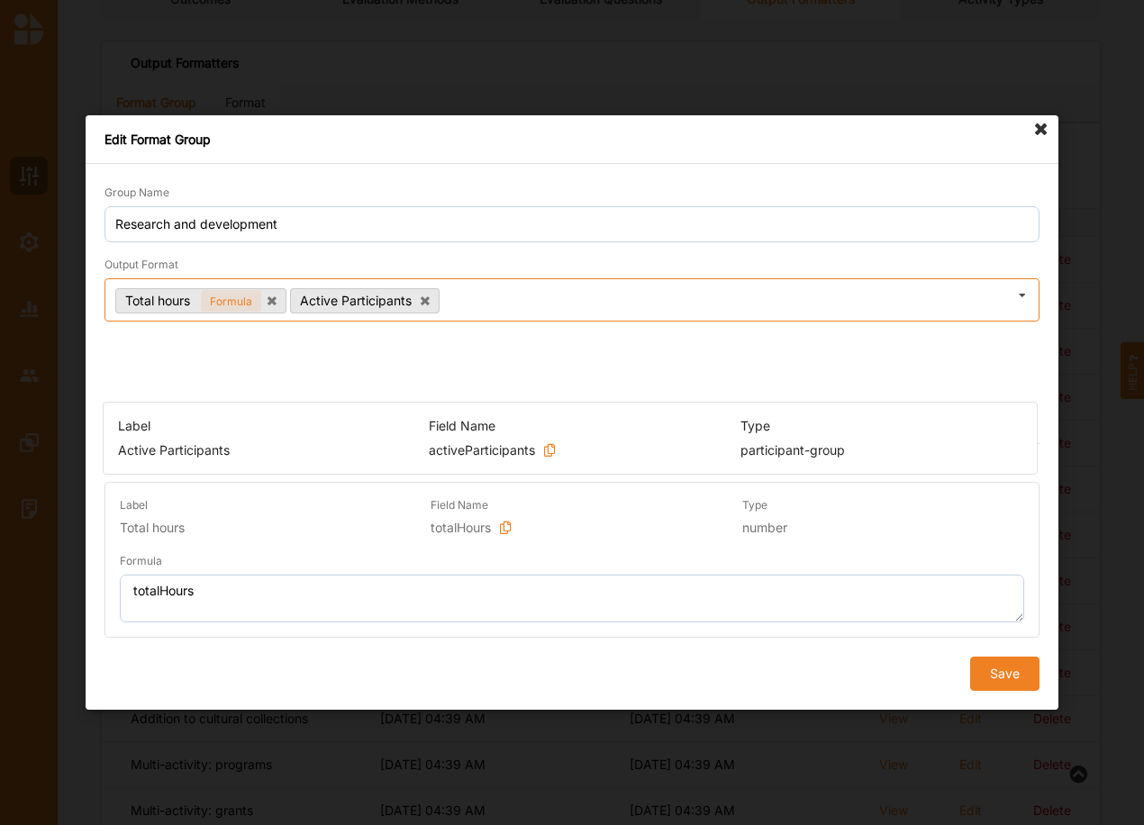
drag, startPoint x: 928, startPoint y: 618, endPoint x: 926, endPoint y: 477, distance: 140.5
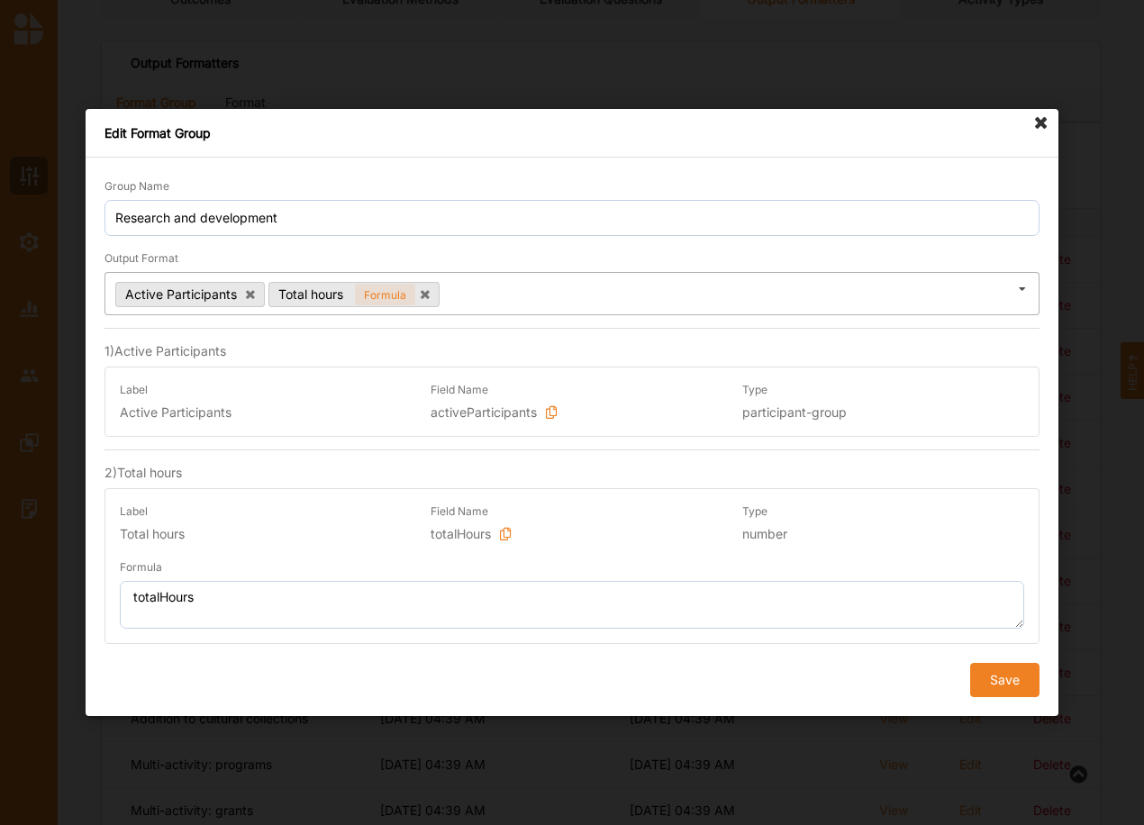
click at [1021, 295] on icon at bounding box center [1022, 289] width 27 height 33
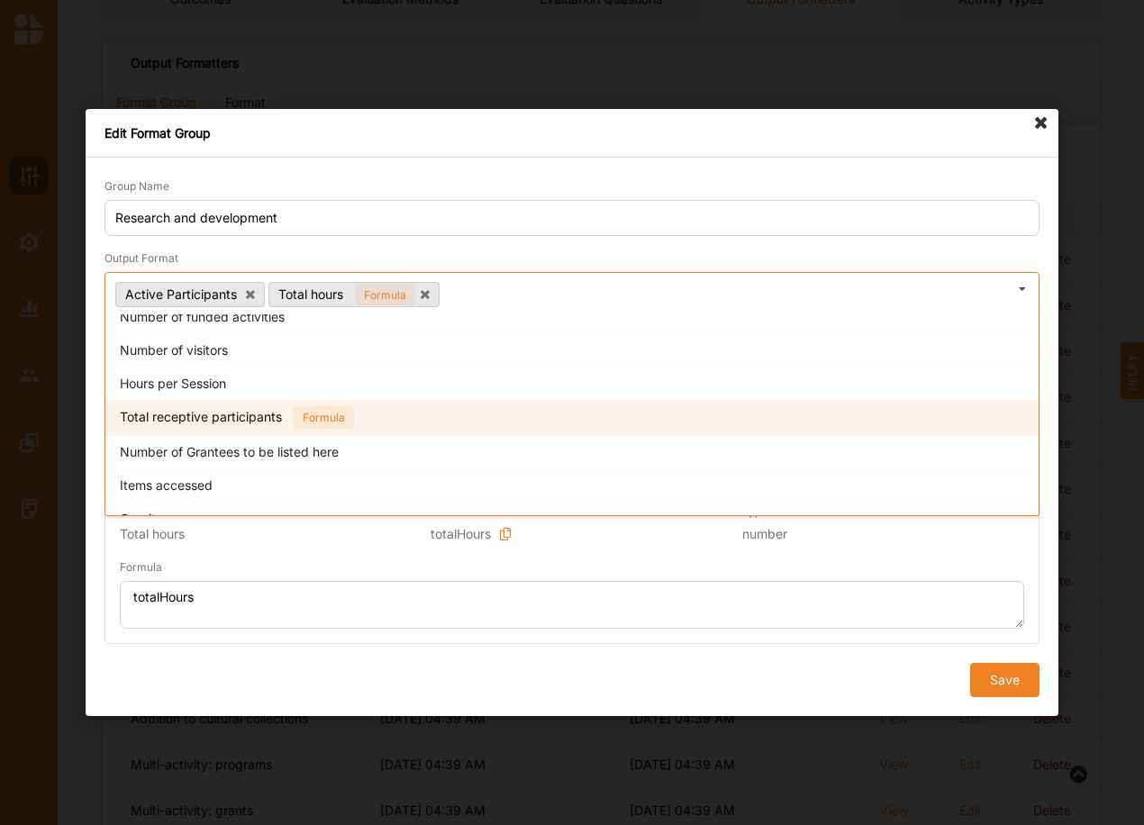
scroll to position [480, 0]
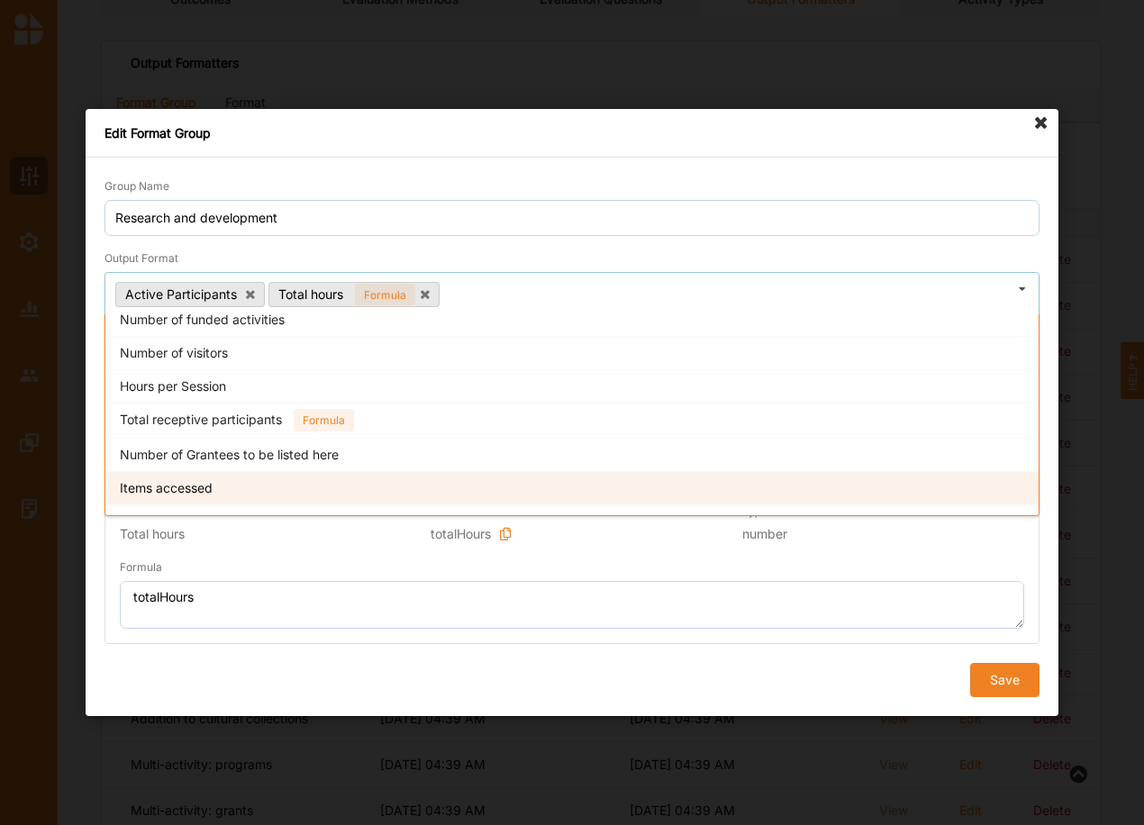
click at [186, 386] on span "Hours per Session" at bounding box center [173, 385] width 106 height 15
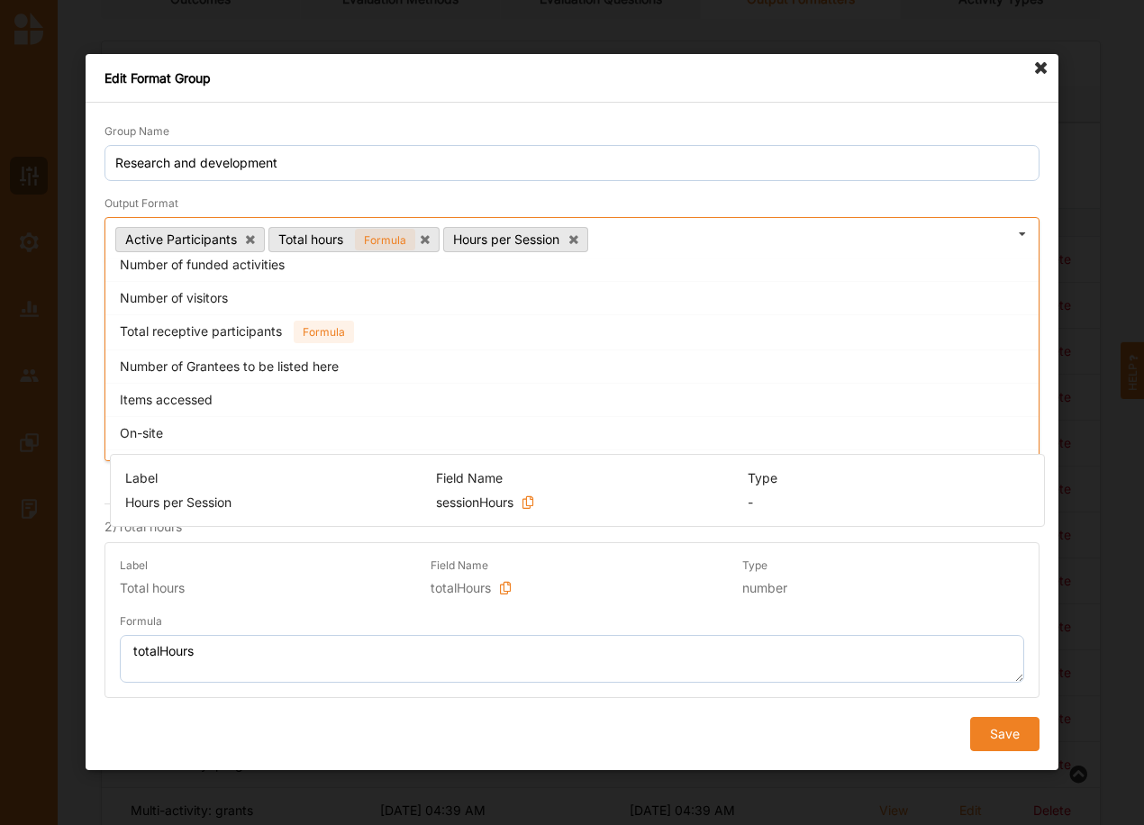
drag, startPoint x: 815, startPoint y: 661, endPoint x: 821, endPoint y: 513, distance: 147.8
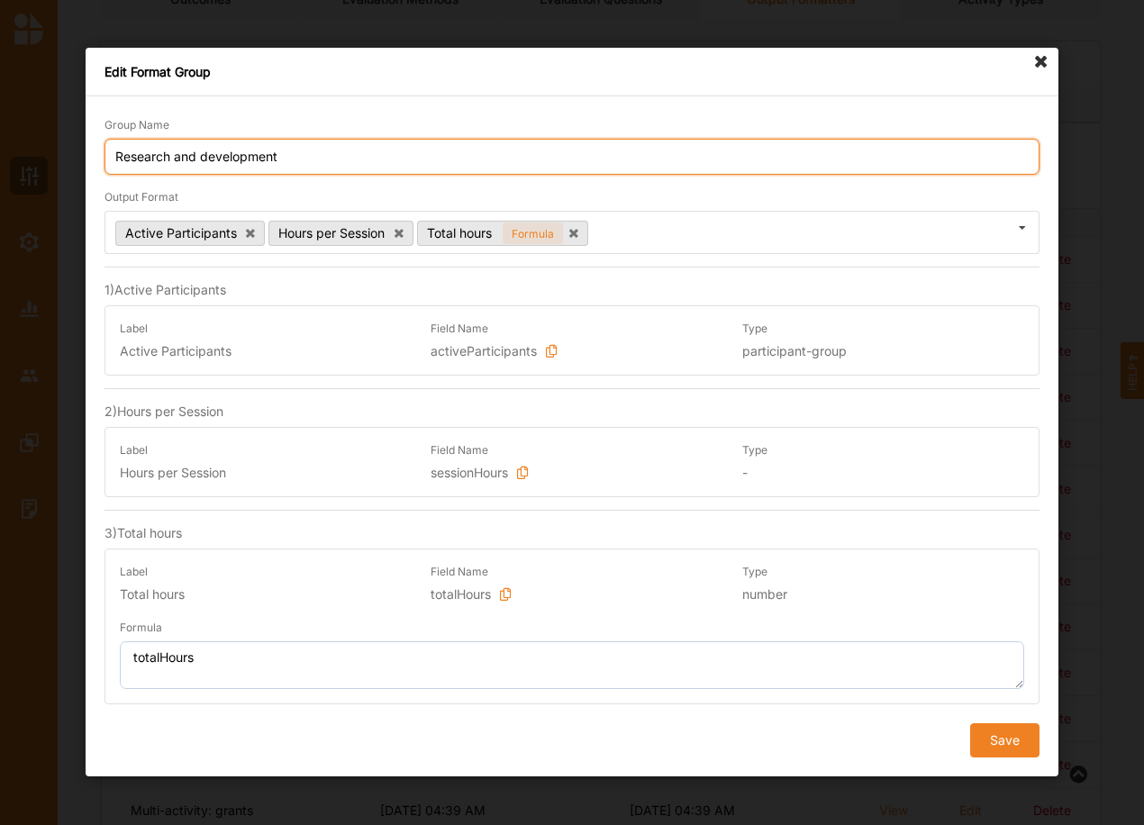
click at [1016, 164] on input "Research and development" at bounding box center [571, 157] width 935 height 36
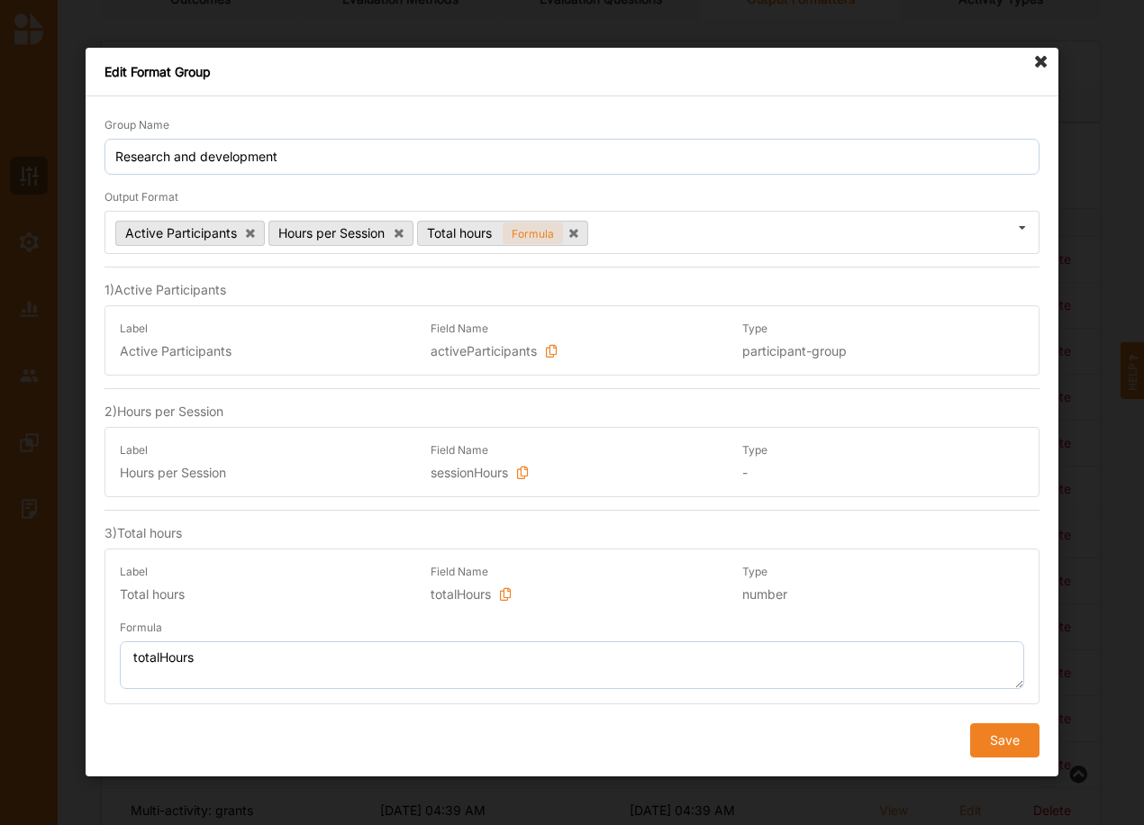
click at [1001, 736] on button "Save" at bounding box center [1004, 741] width 69 height 34
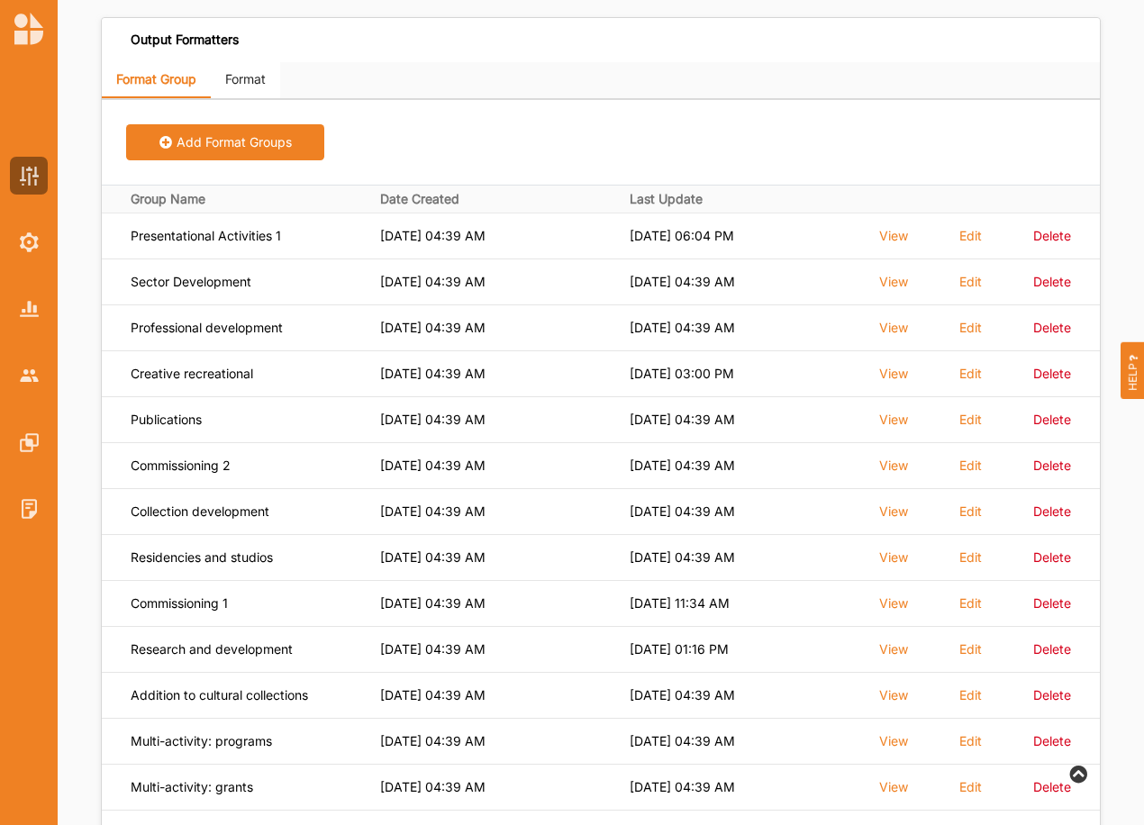
scroll to position [135, 0]
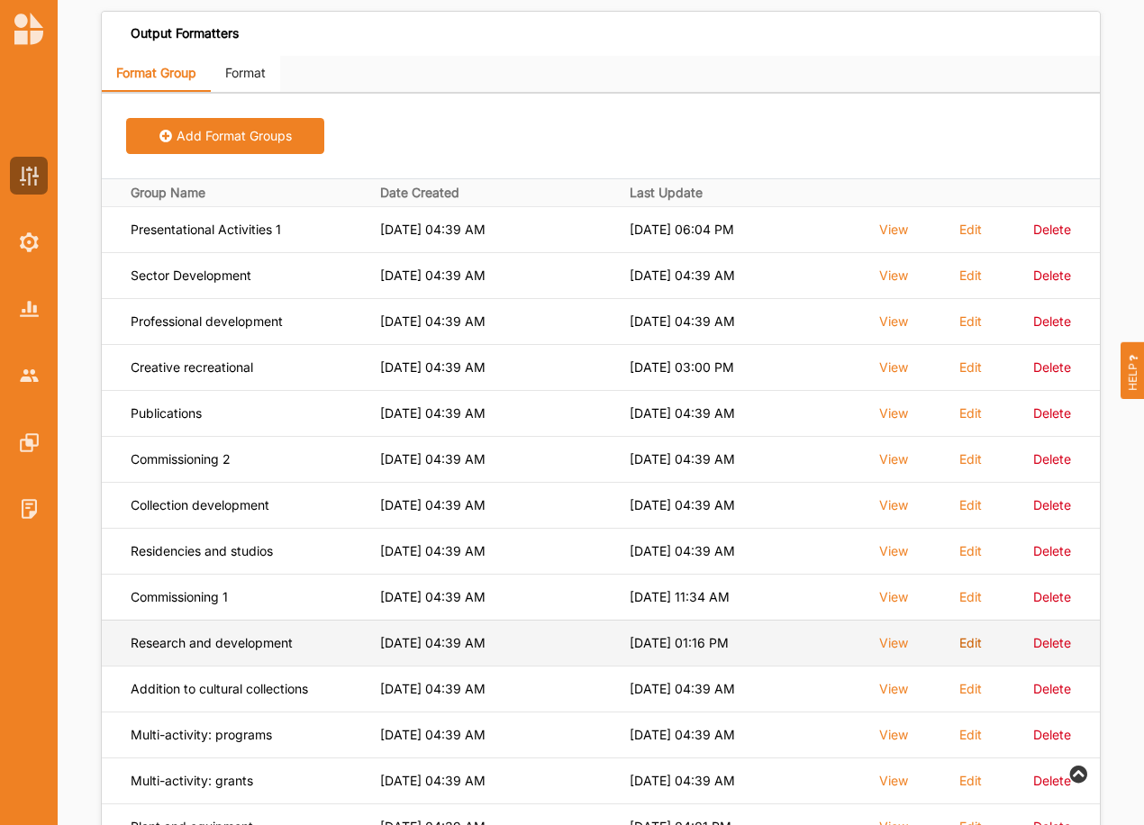
click at [973, 639] on label "Edit" at bounding box center [970, 643] width 23 height 16
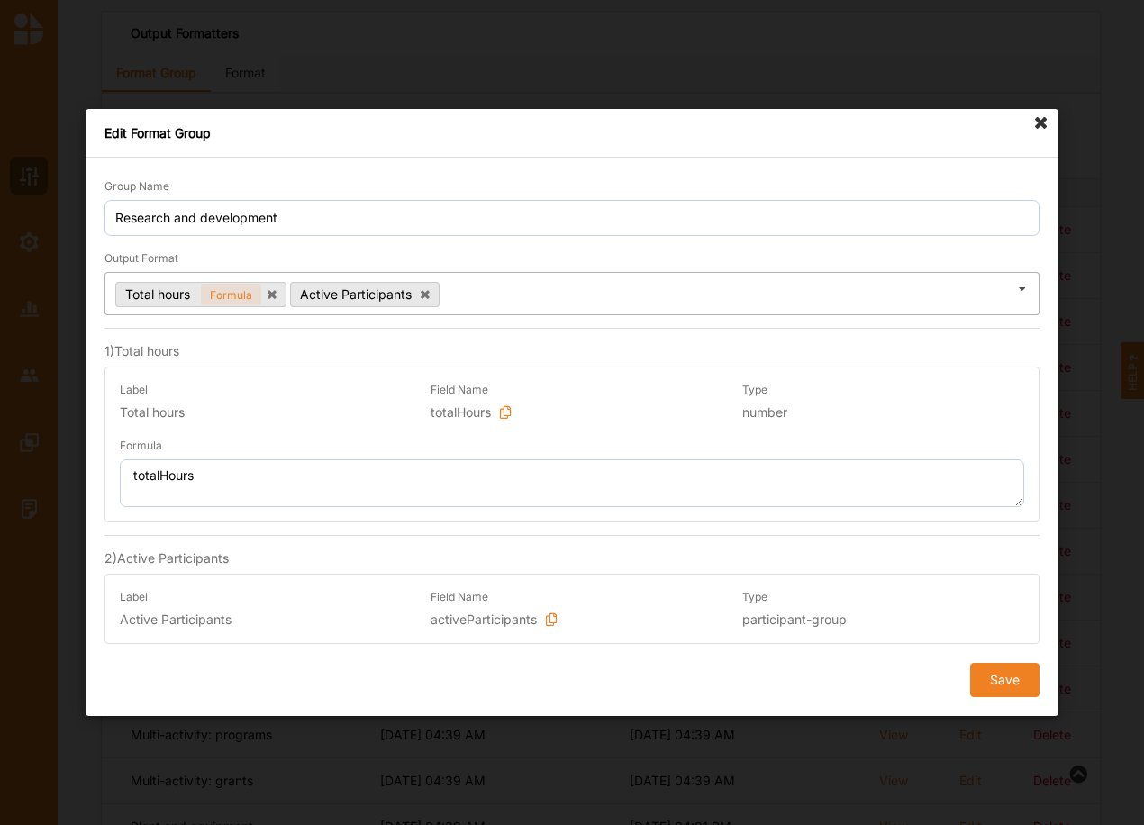
click at [1020, 288] on icon at bounding box center [1022, 289] width 27 height 33
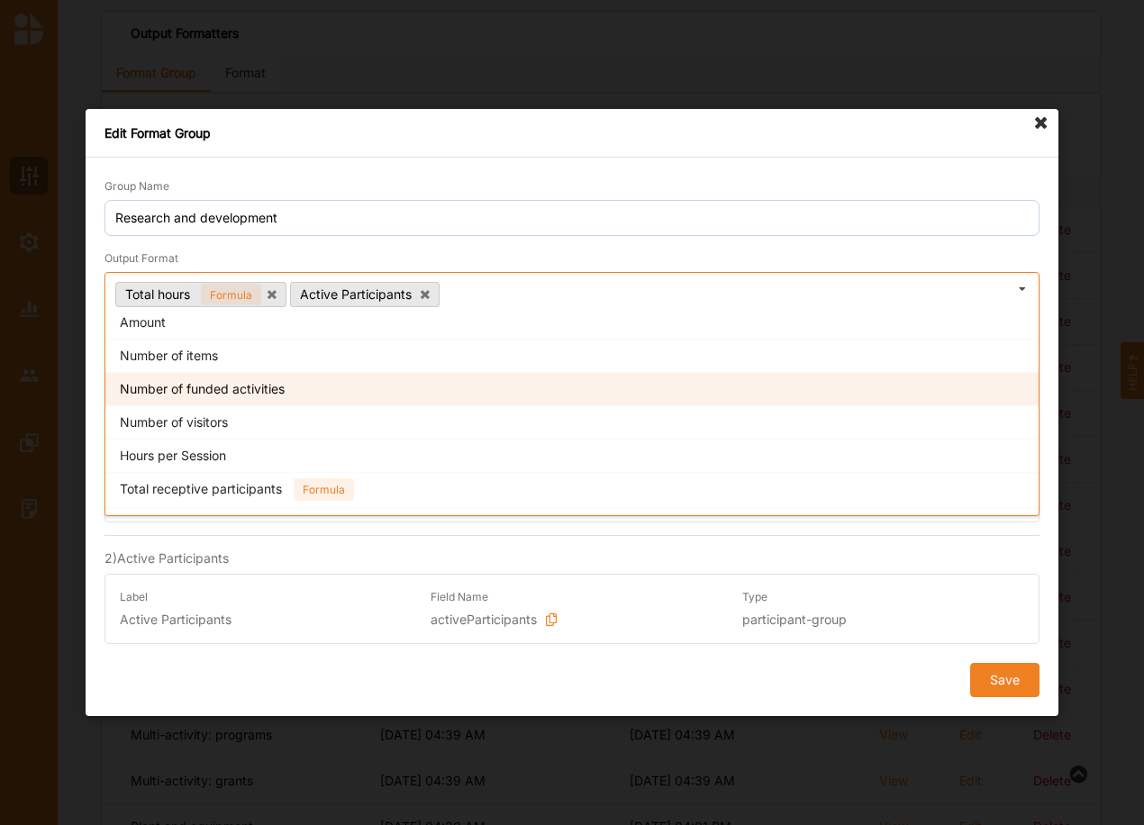
scroll to position [421, 0]
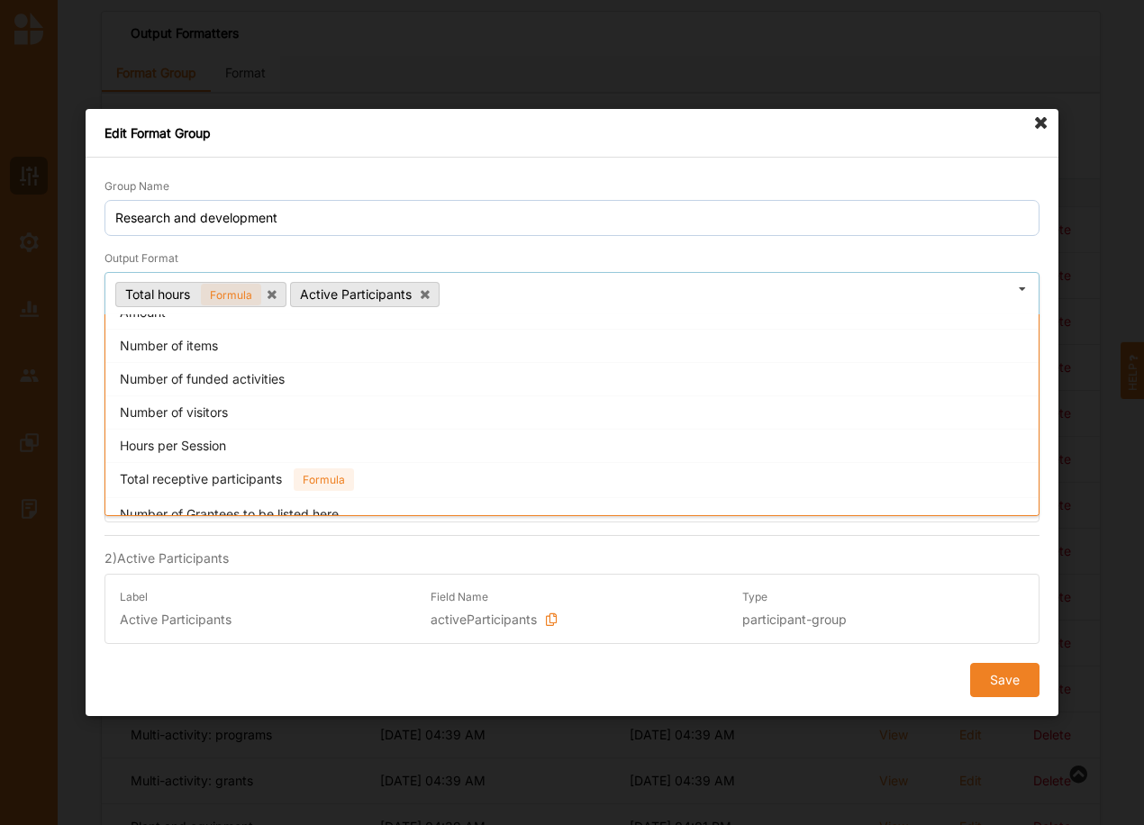
click at [159, 441] on span "Hours per Session" at bounding box center [173, 445] width 106 height 15
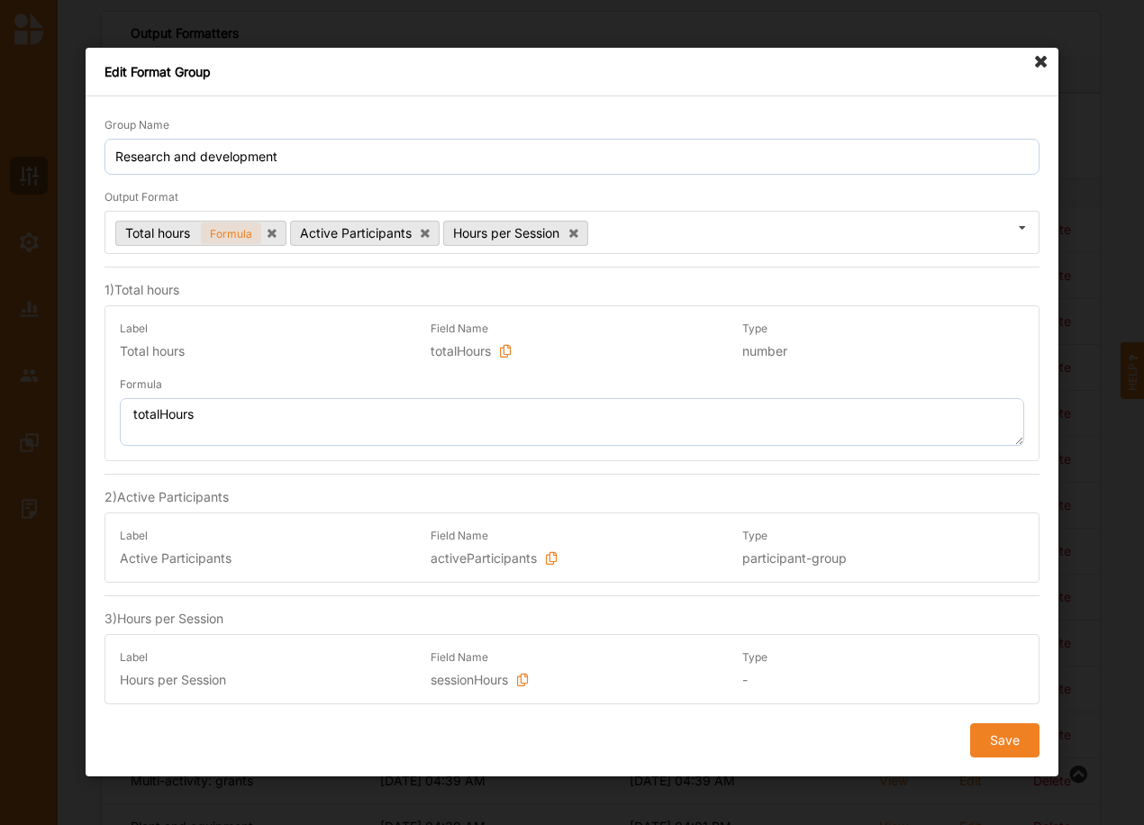
click at [947, 587] on div "1 ) Total hours Label Total hours Field Name totalHours Type number Formula tot…" at bounding box center [571, 486] width 935 height 438
click at [1001, 733] on button "Save" at bounding box center [1004, 741] width 69 height 34
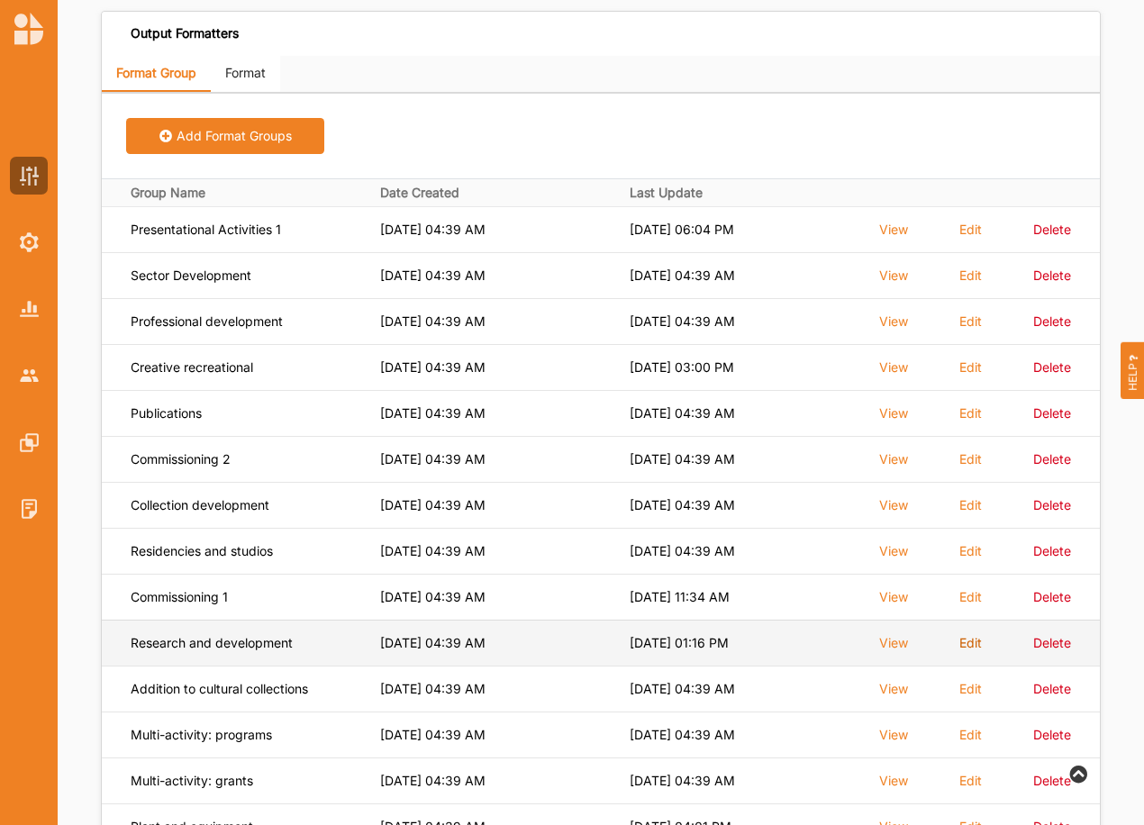
click at [970, 640] on label "Edit" at bounding box center [970, 643] width 23 height 16
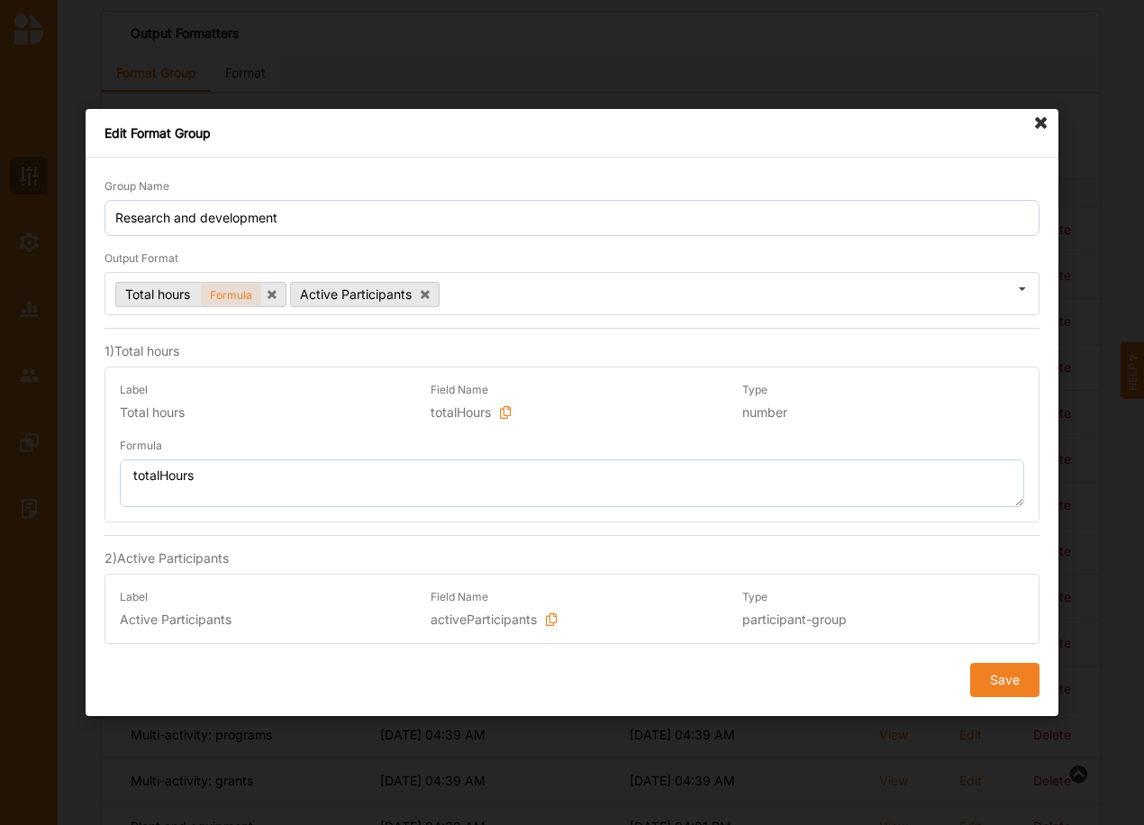
click at [1036, 122] on icon at bounding box center [1041, 123] width 29 height 29
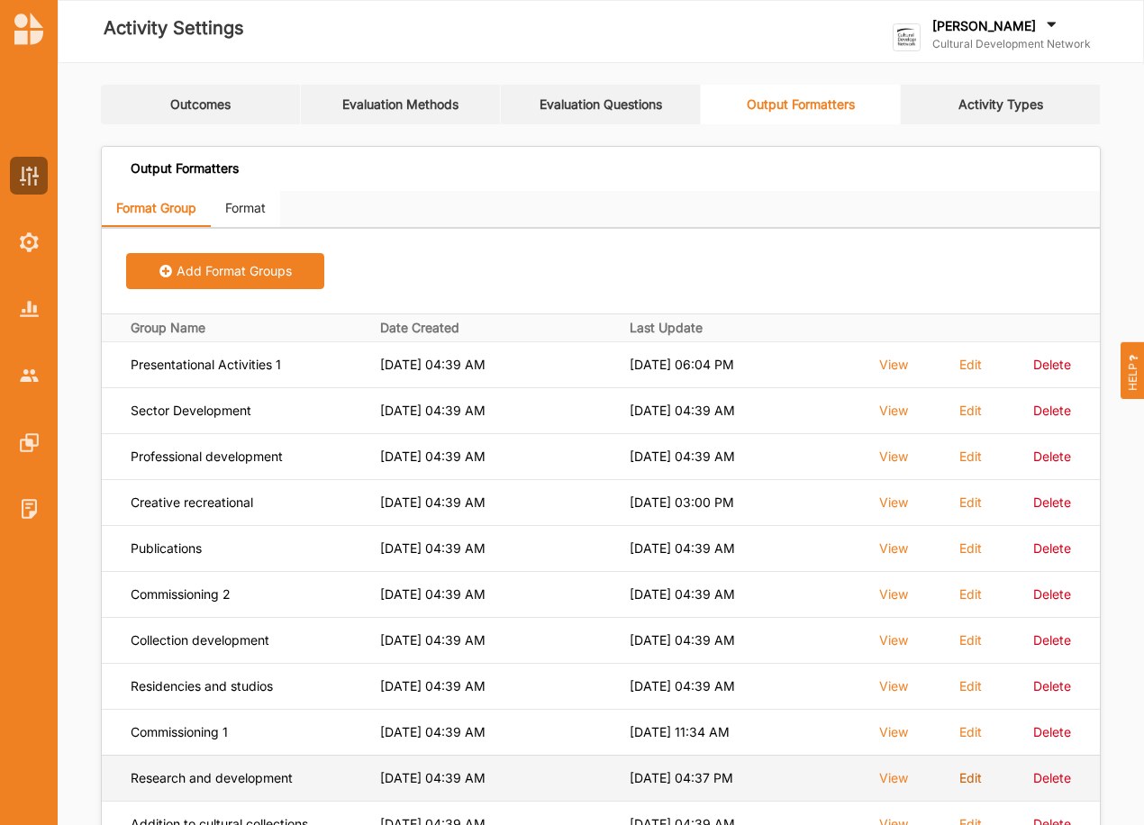
click at [967, 780] on label "Edit" at bounding box center [970, 778] width 23 height 16
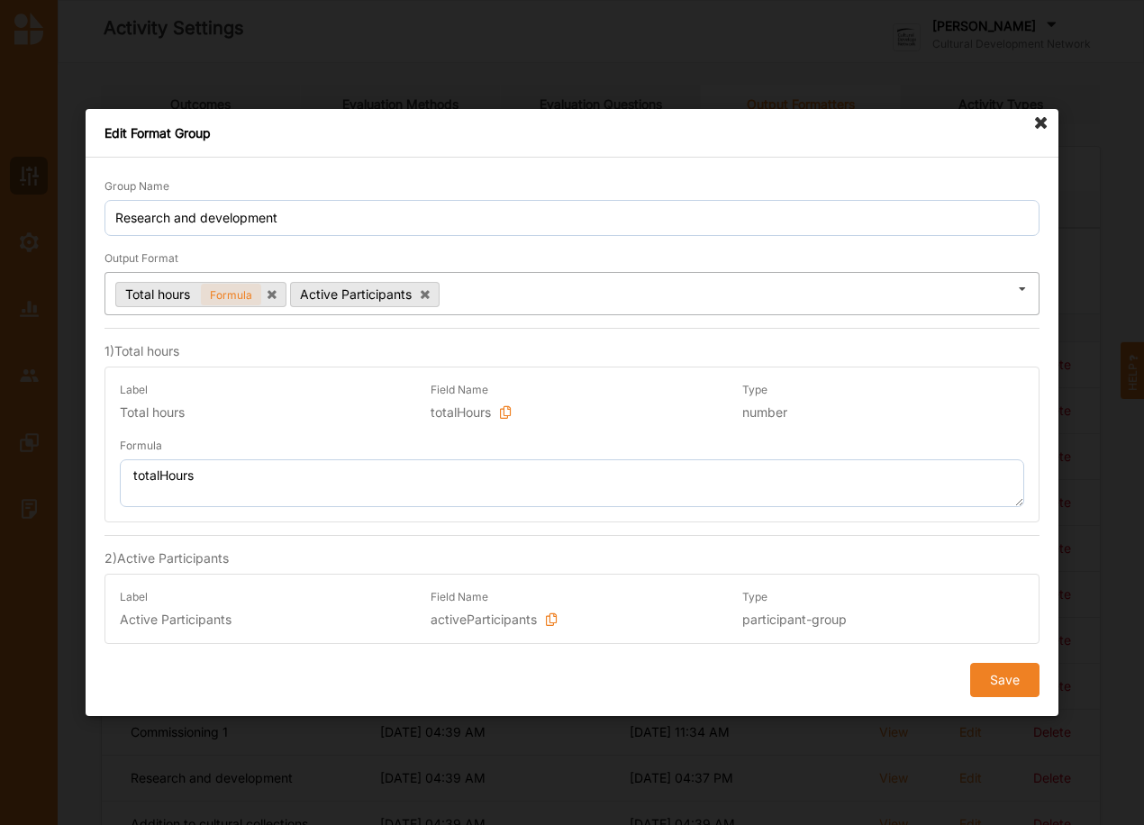
click at [1027, 292] on icon at bounding box center [1022, 289] width 27 height 33
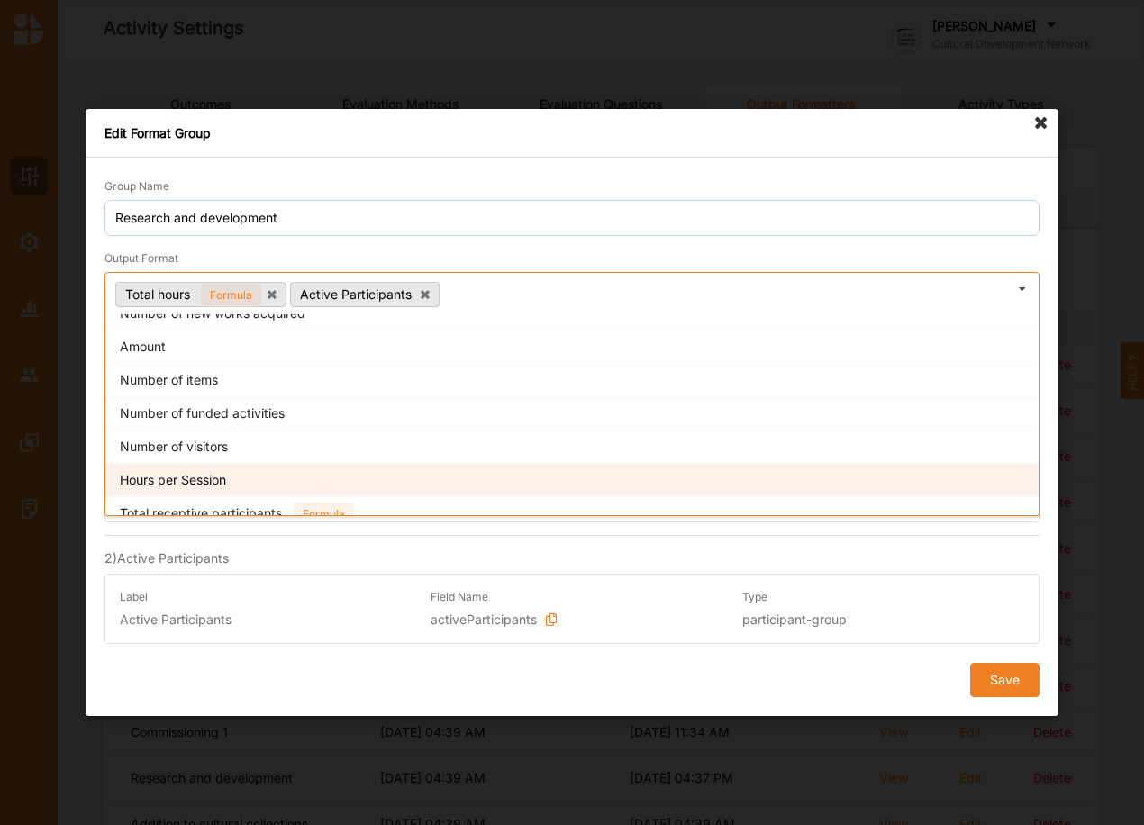
scroll to position [390, 0]
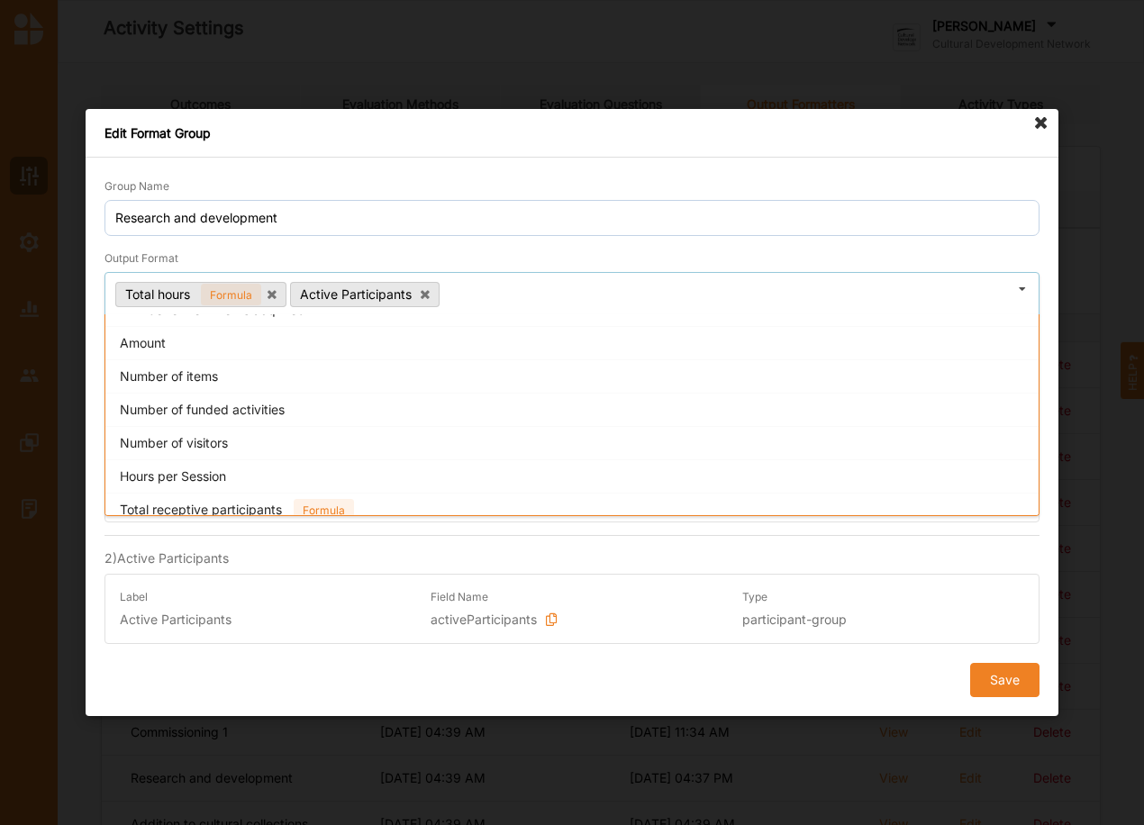
click at [305, 473] on div "Hours per Session" at bounding box center [571, 475] width 933 height 33
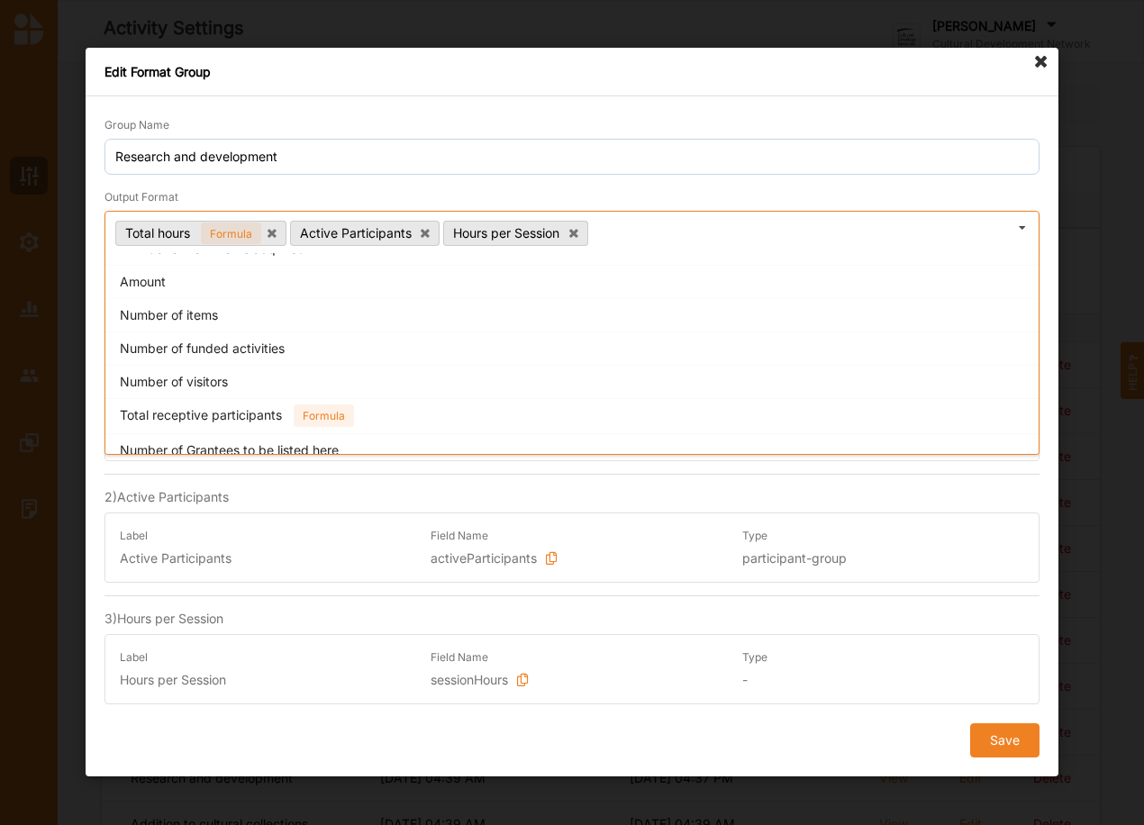
click at [965, 504] on div "2 ) Active Participants" at bounding box center [571, 501] width 935 height 24
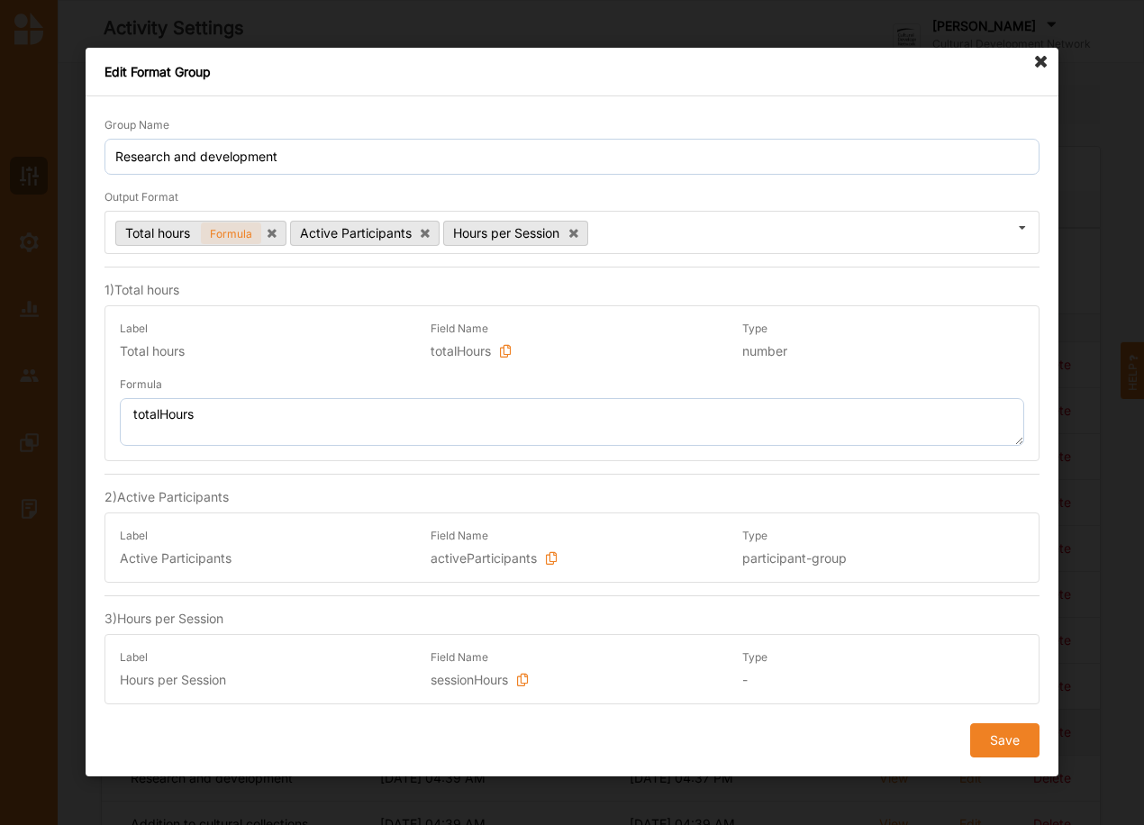
click at [1005, 737] on button "Save" at bounding box center [1004, 741] width 69 height 34
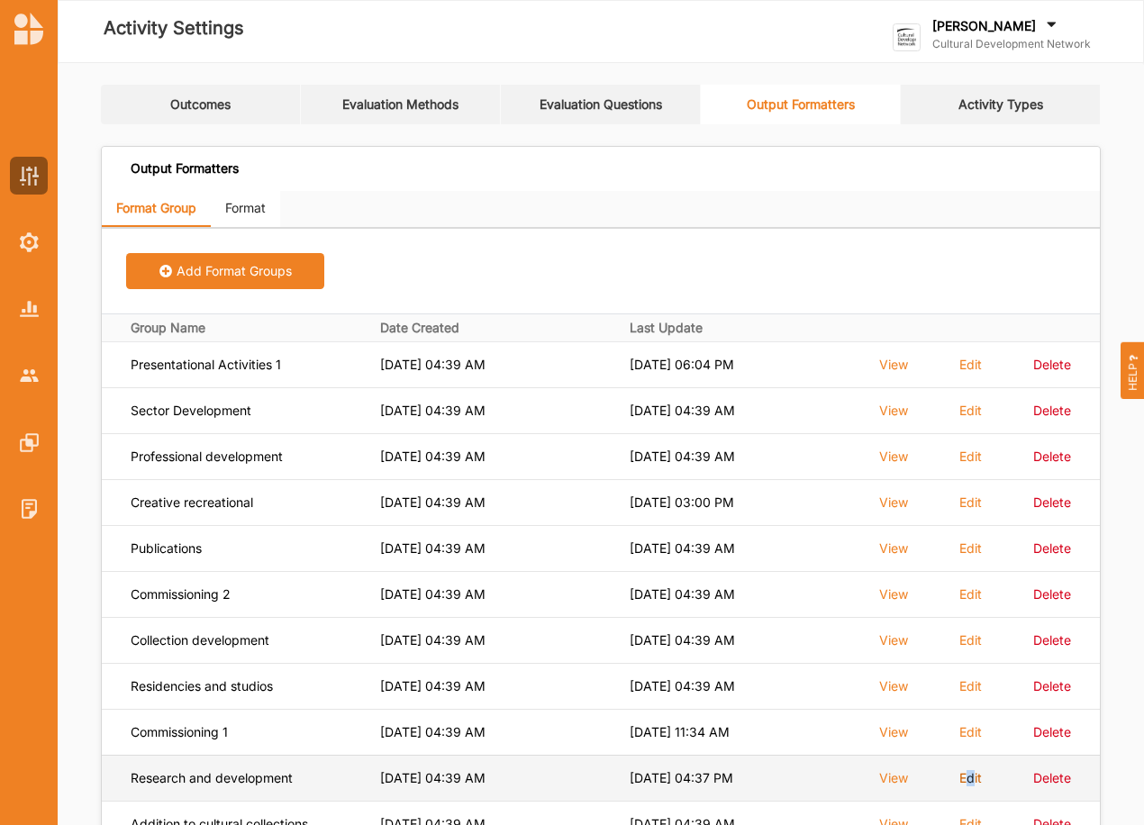
click at [967, 779] on label "Edit" at bounding box center [970, 778] width 23 height 16
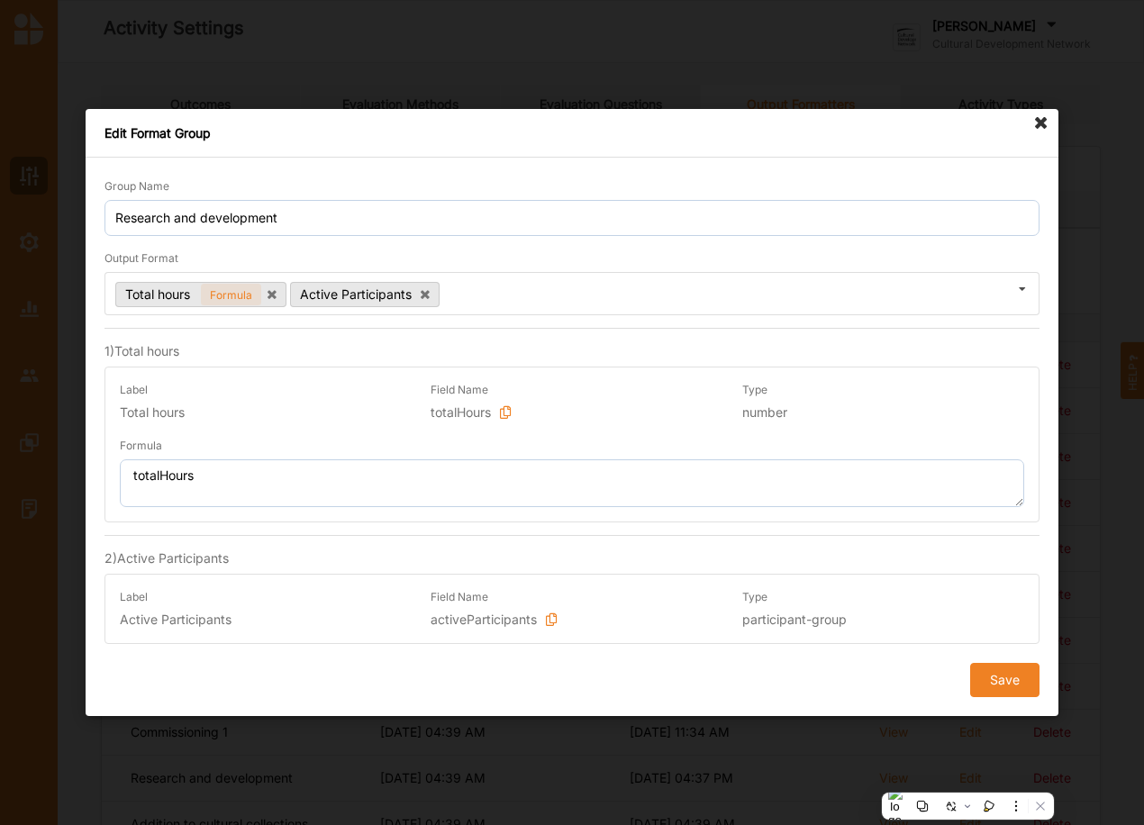
click at [735, 324] on form "Group Name Research and development Output Format Total hours Formula Active Pa…" at bounding box center [571, 437] width 935 height 521
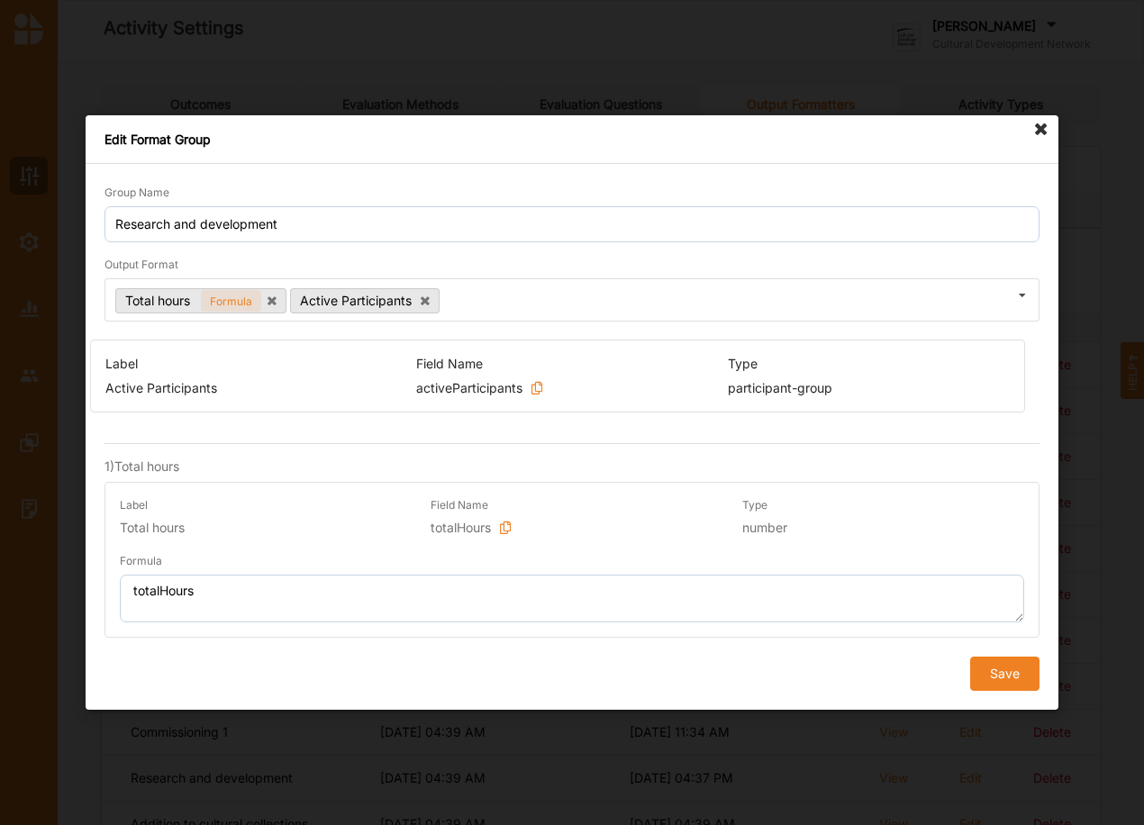
drag, startPoint x: 856, startPoint y: 598, endPoint x: 840, endPoint y: 398, distance: 200.5
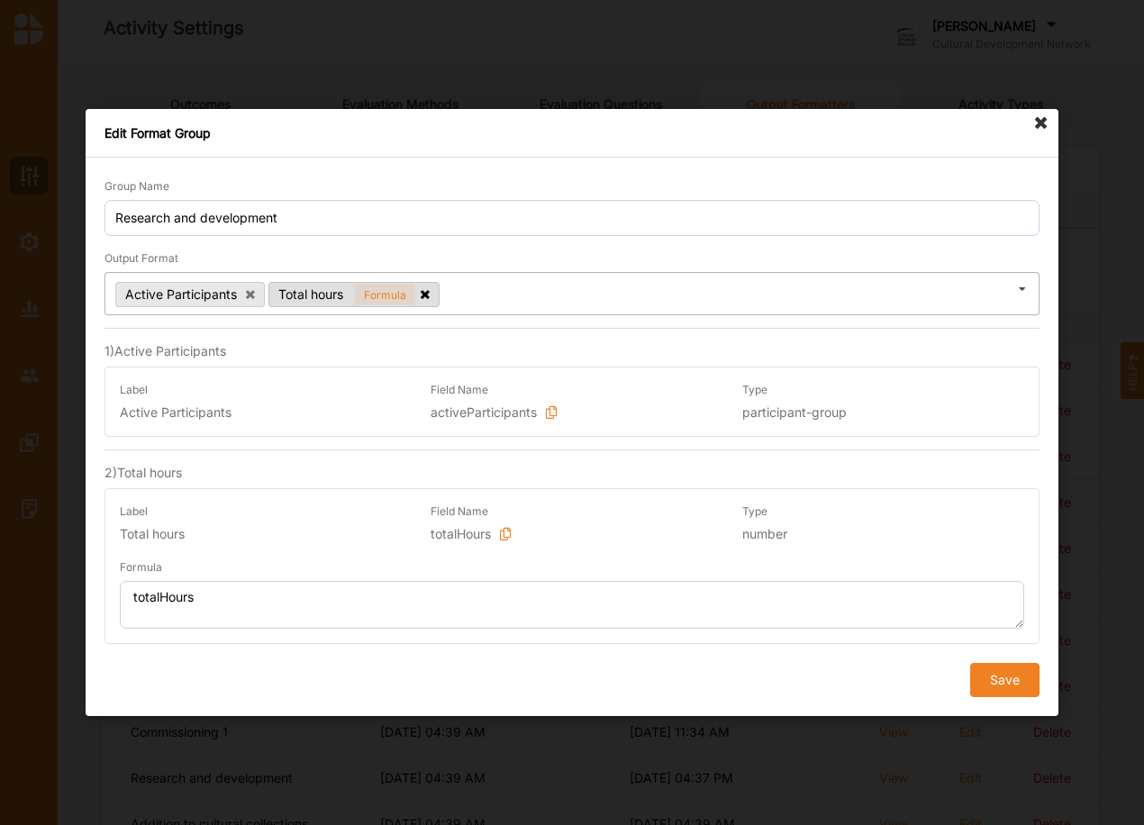
click at [422, 289] on icon at bounding box center [425, 292] width 9 height 12
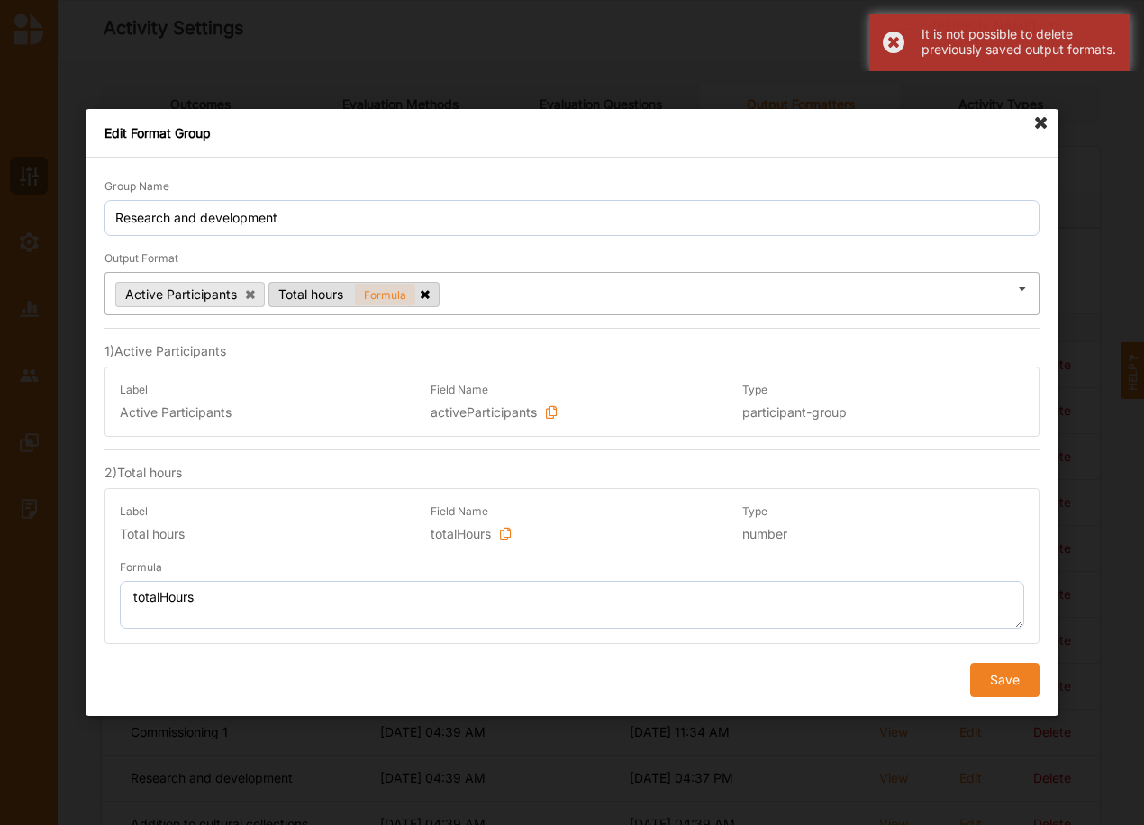
click at [423, 288] on icon at bounding box center [425, 292] width 9 height 12
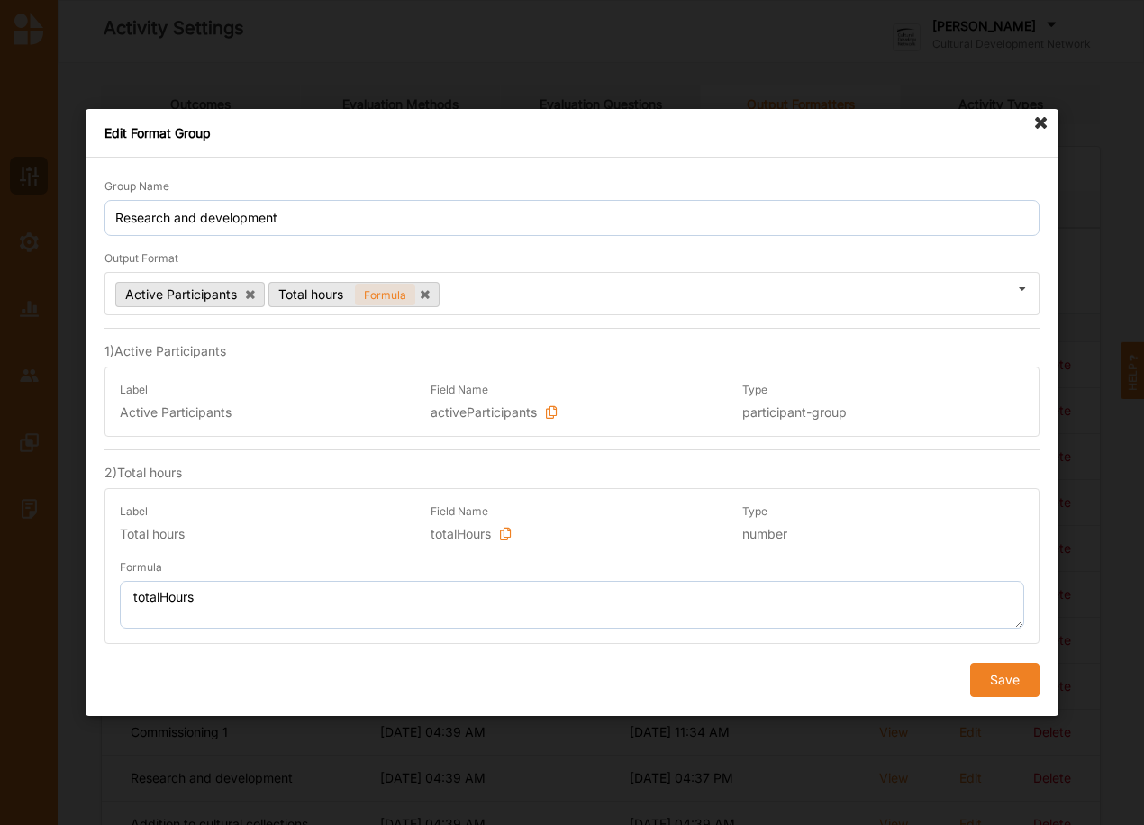
click at [1047, 123] on icon at bounding box center [1041, 123] width 29 height 29
